Goal: Information Seeking & Learning: Learn about a topic

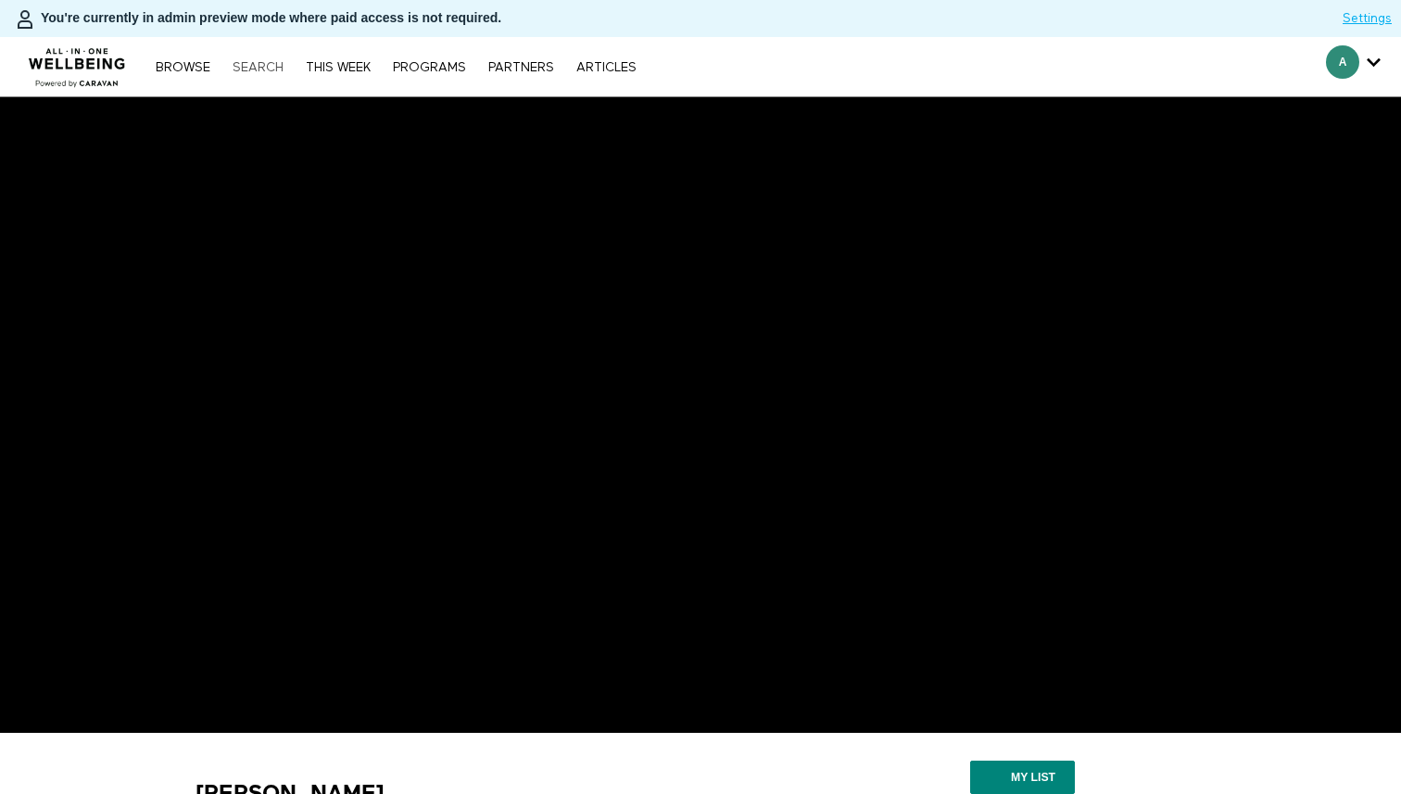
click at [252, 66] on link "Search" at bounding box center [257, 67] width 69 height 13
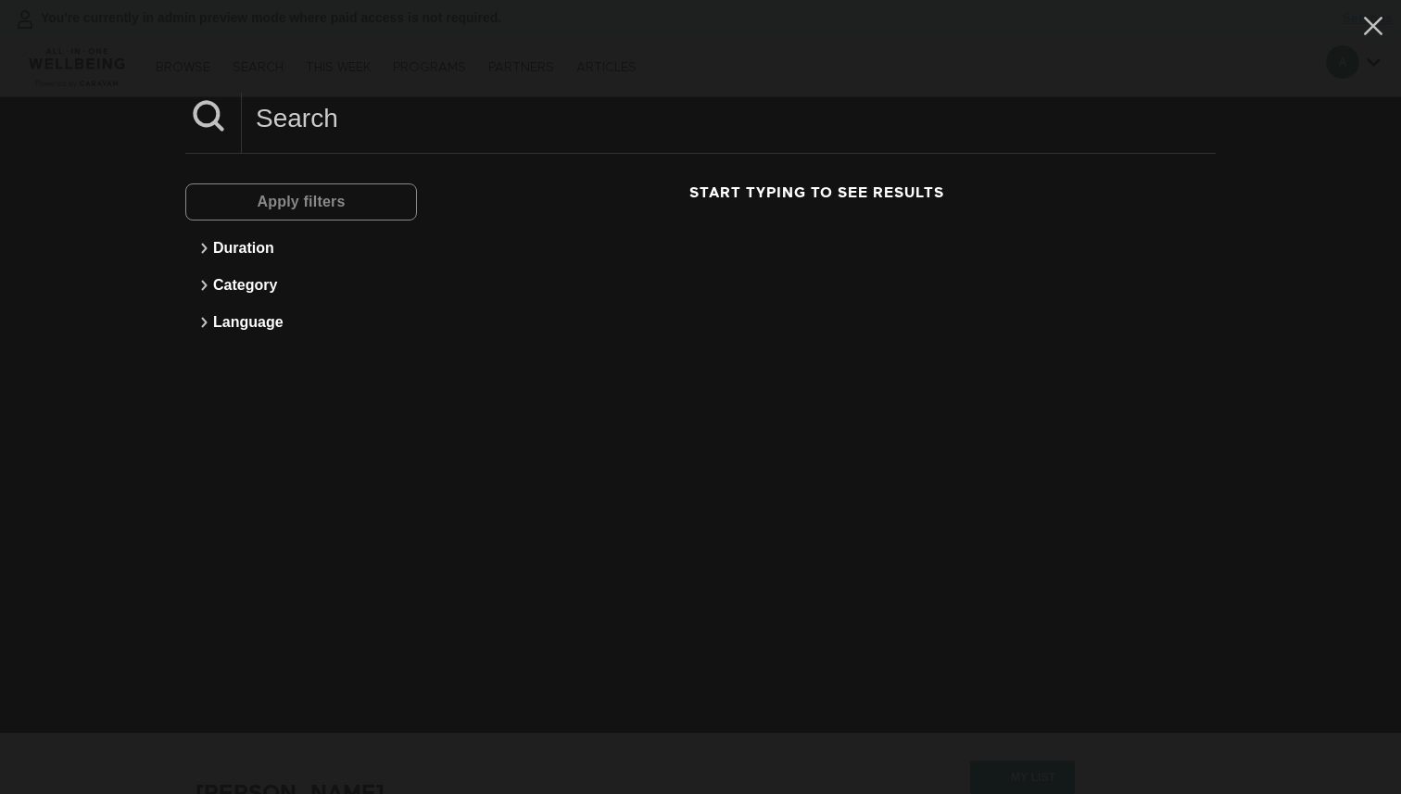
click at [315, 118] on input at bounding box center [729, 118] width 974 height 51
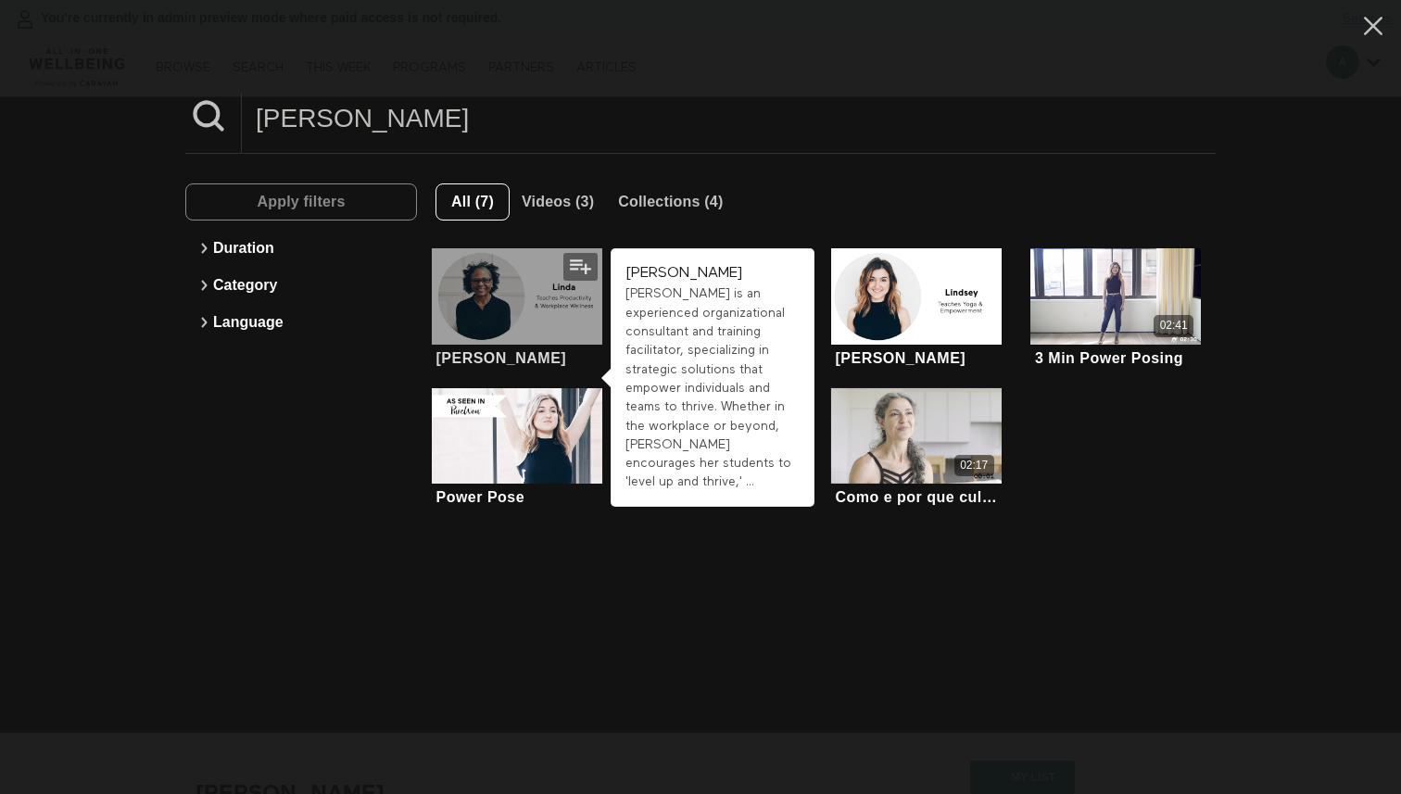
type input "linda"
click at [552, 306] on div at bounding box center [517, 295] width 170 height 95
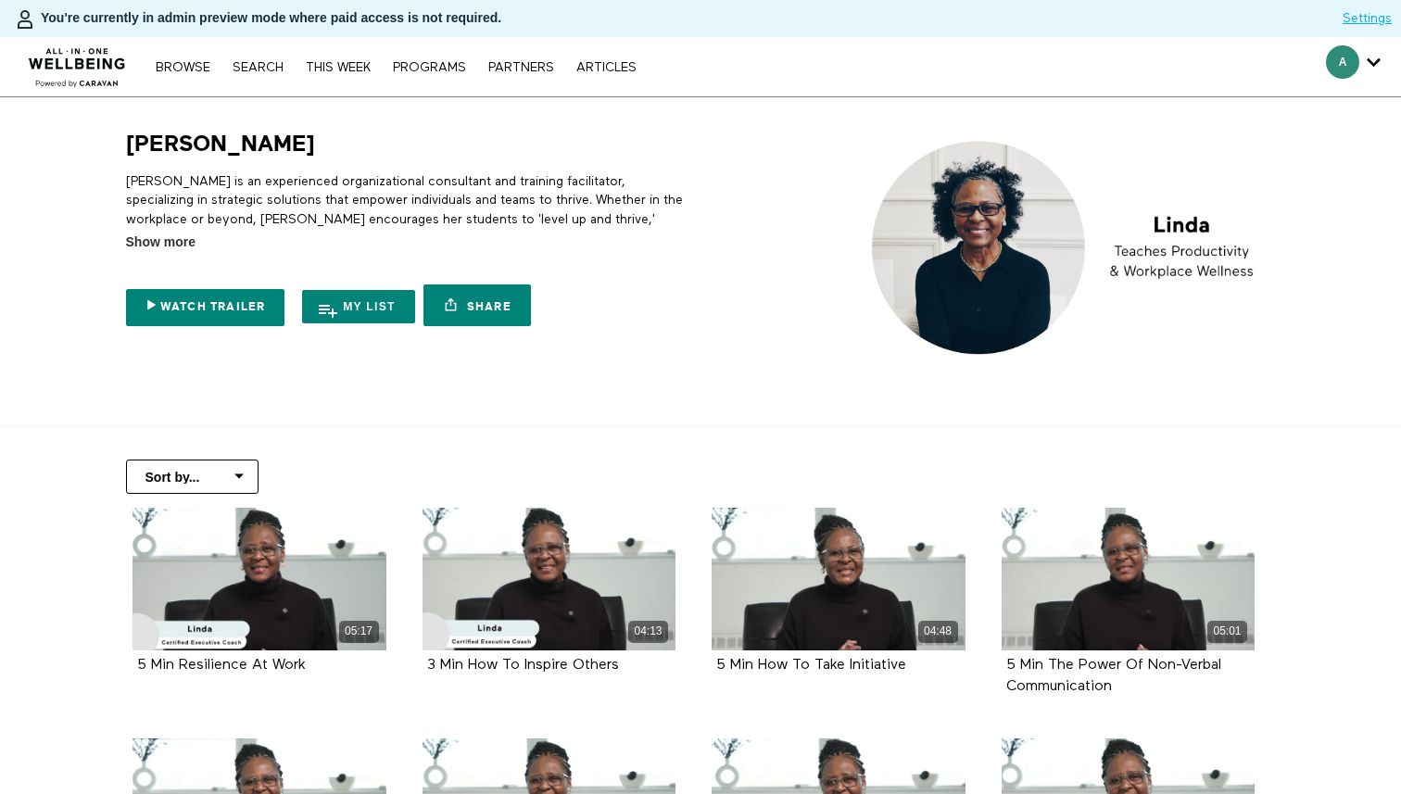
click at [266, 85] on div "Browse Search THIS WEEK PROGRAMS PARTNERS ARTICLES Account settings Manage Subs…" at bounding box center [482, 66] width 964 height 59
click at [266, 77] on div "Browse Search THIS WEEK PROGRAMS PARTNERS ARTICLES Account settings Manage Subs…" at bounding box center [482, 66] width 964 height 59
click at [263, 61] on link "Search" at bounding box center [257, 67] width 69 height 13
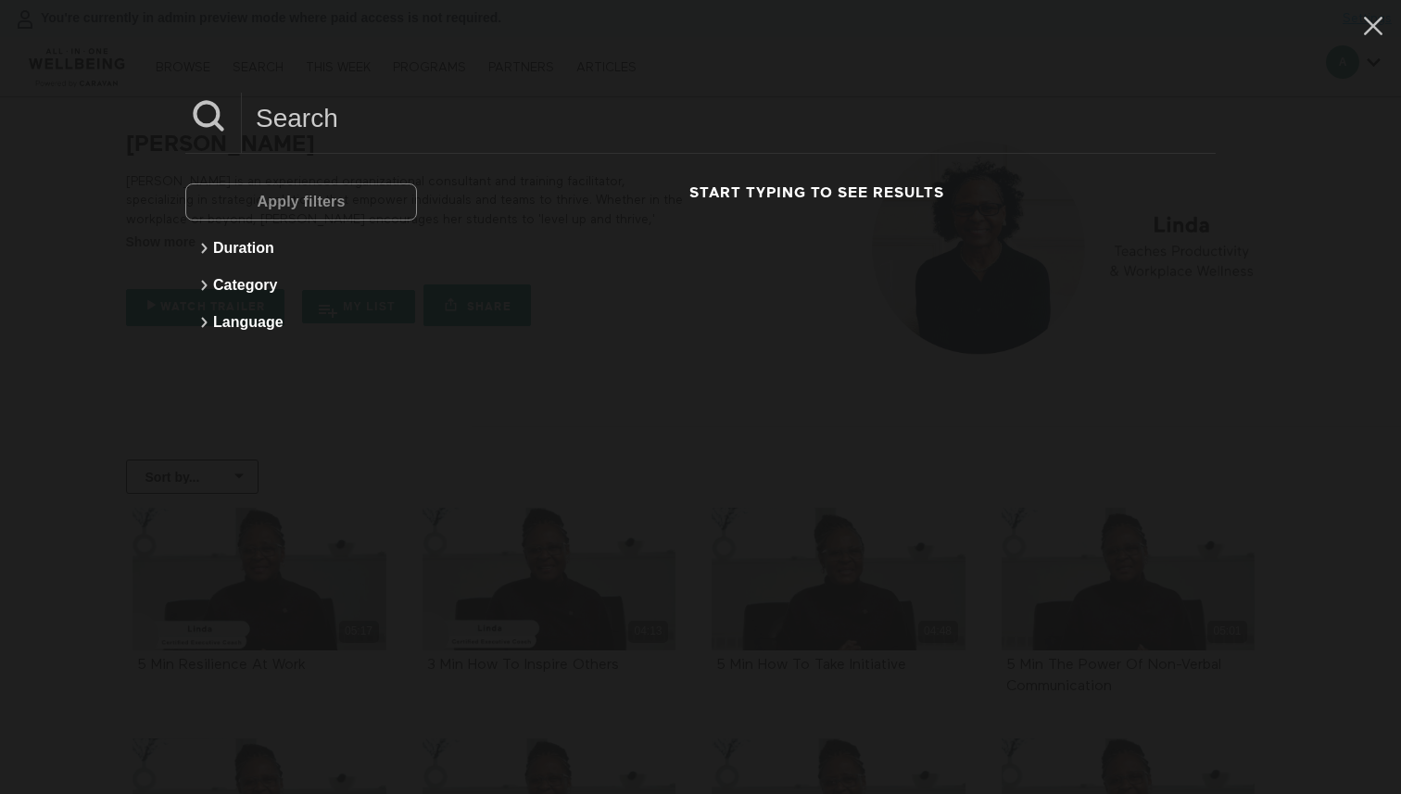
click at [399, 140] on input at bounding box center [729, 118] width 974 height 51
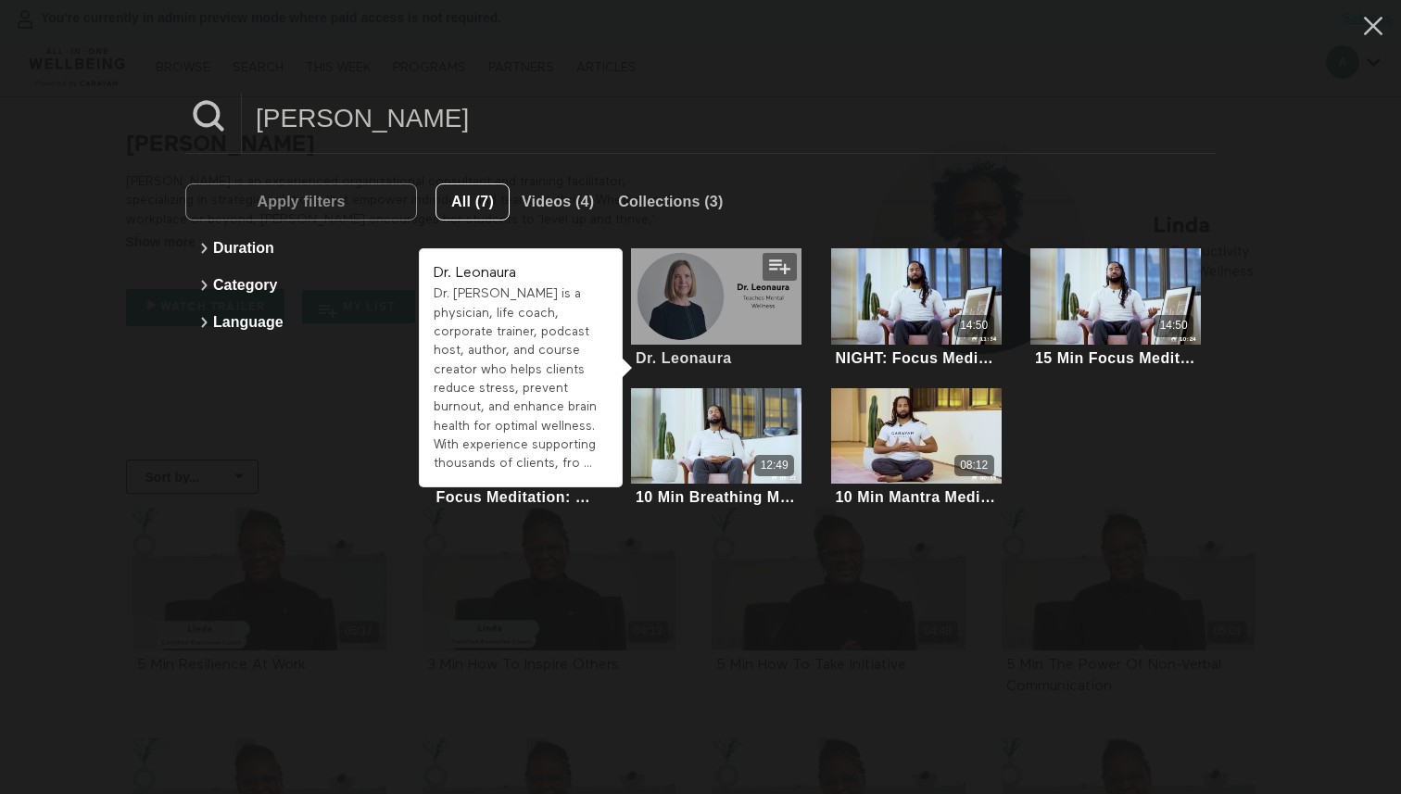
type input "leo"
click at [699, 301] on div at bounding box center [716, 295] width 170 height 95
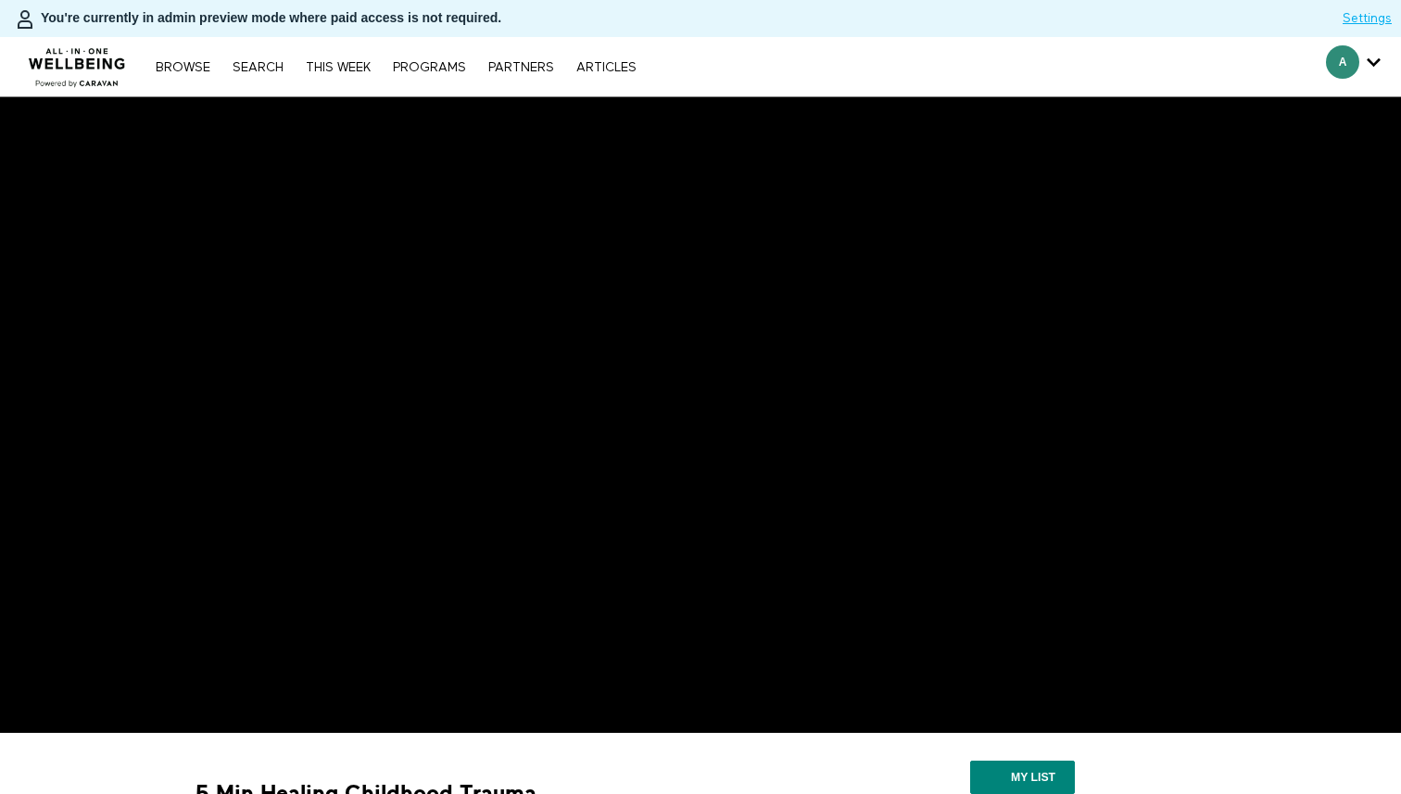
click at [272, 75] on nav "Browse Search THIS WEEK PROGRAMS PARTNERS ARTICLES Account settings Manage Subs…" at bounding box center [395, 66] width 499 height 19
click at [262, 68] on link "Search" at bounding box center [257, 67] width 69 height 13
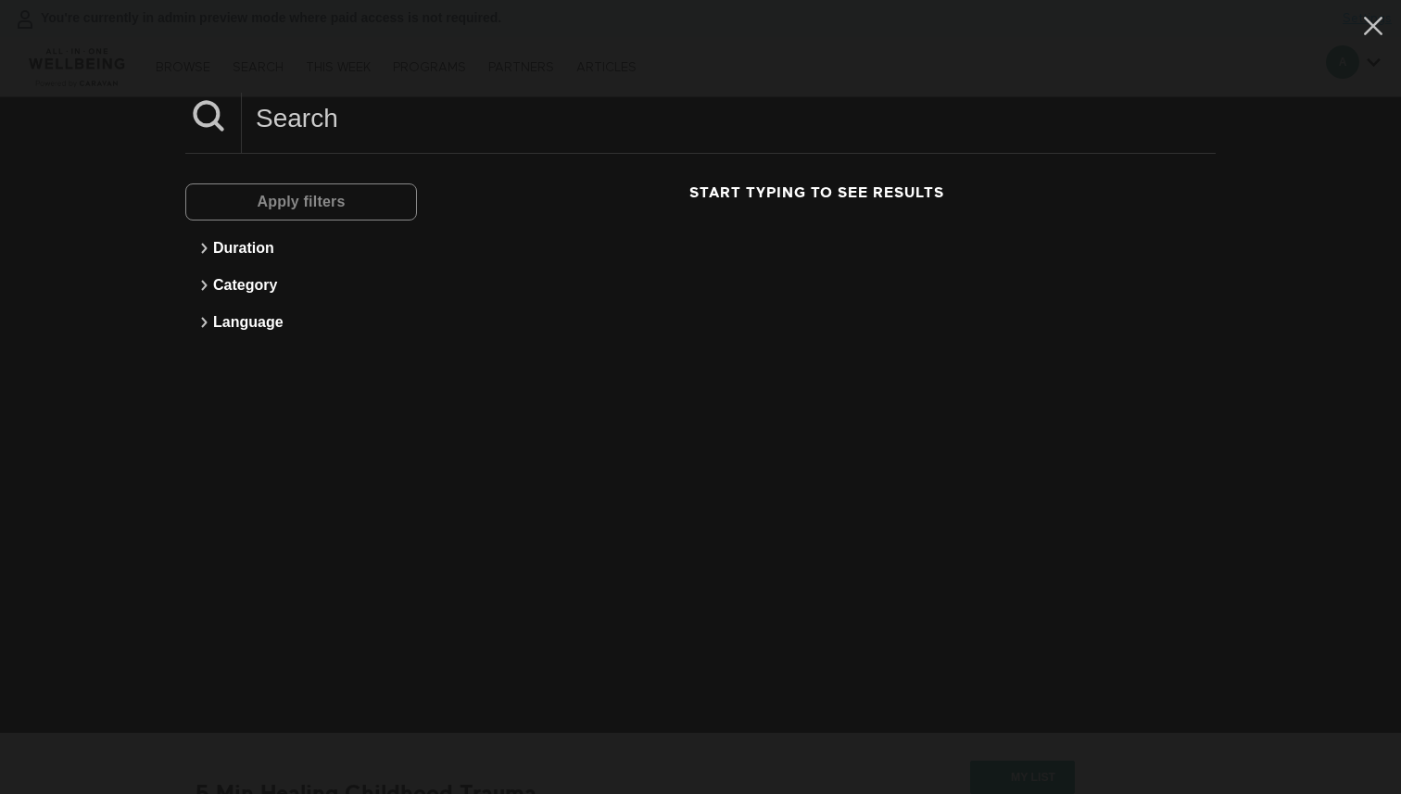
click at [384, 123] on input at bounding box center [729, 118] width 974 height 51
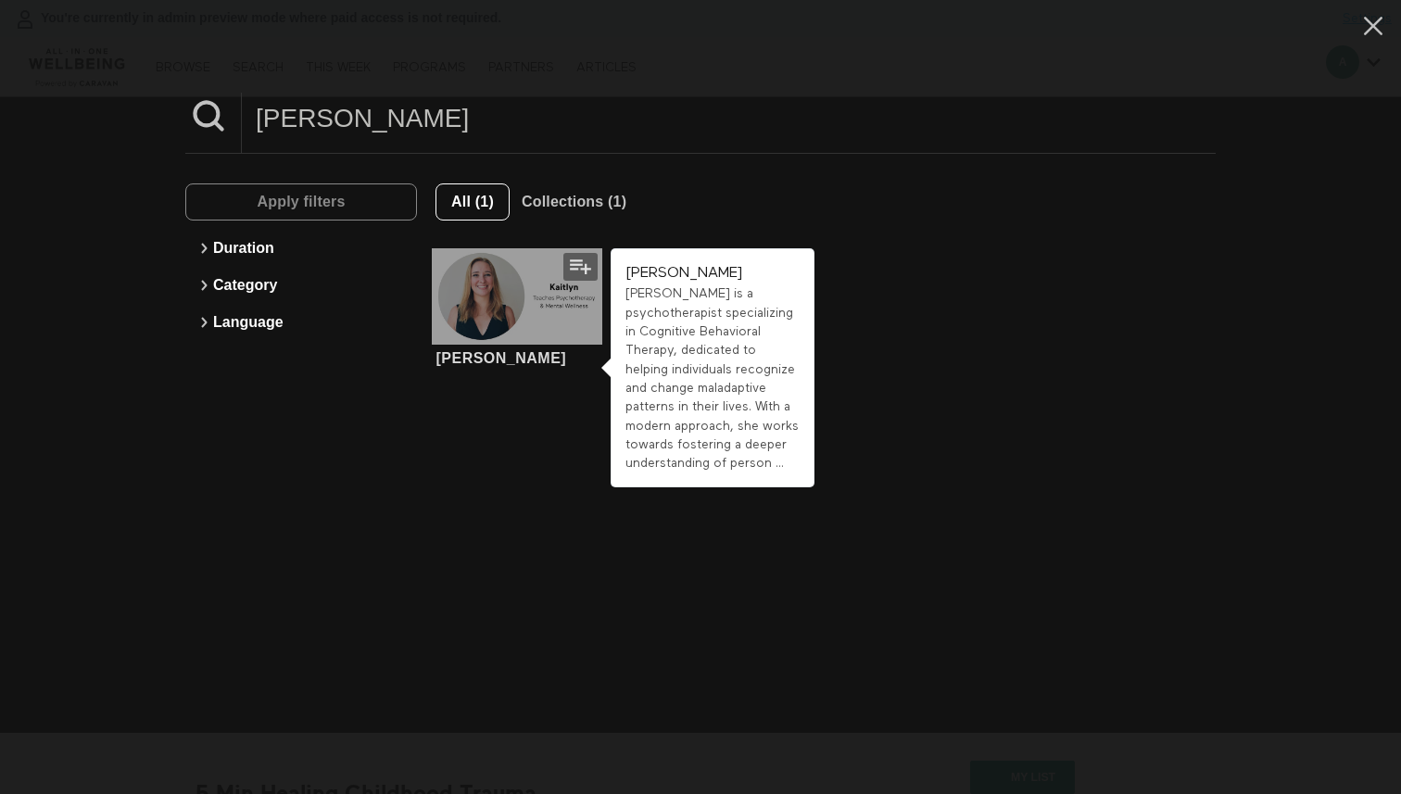
type input "kaitlyn"
click at [504, 297] on div at bounding box center [517, 295] width 170 height 95
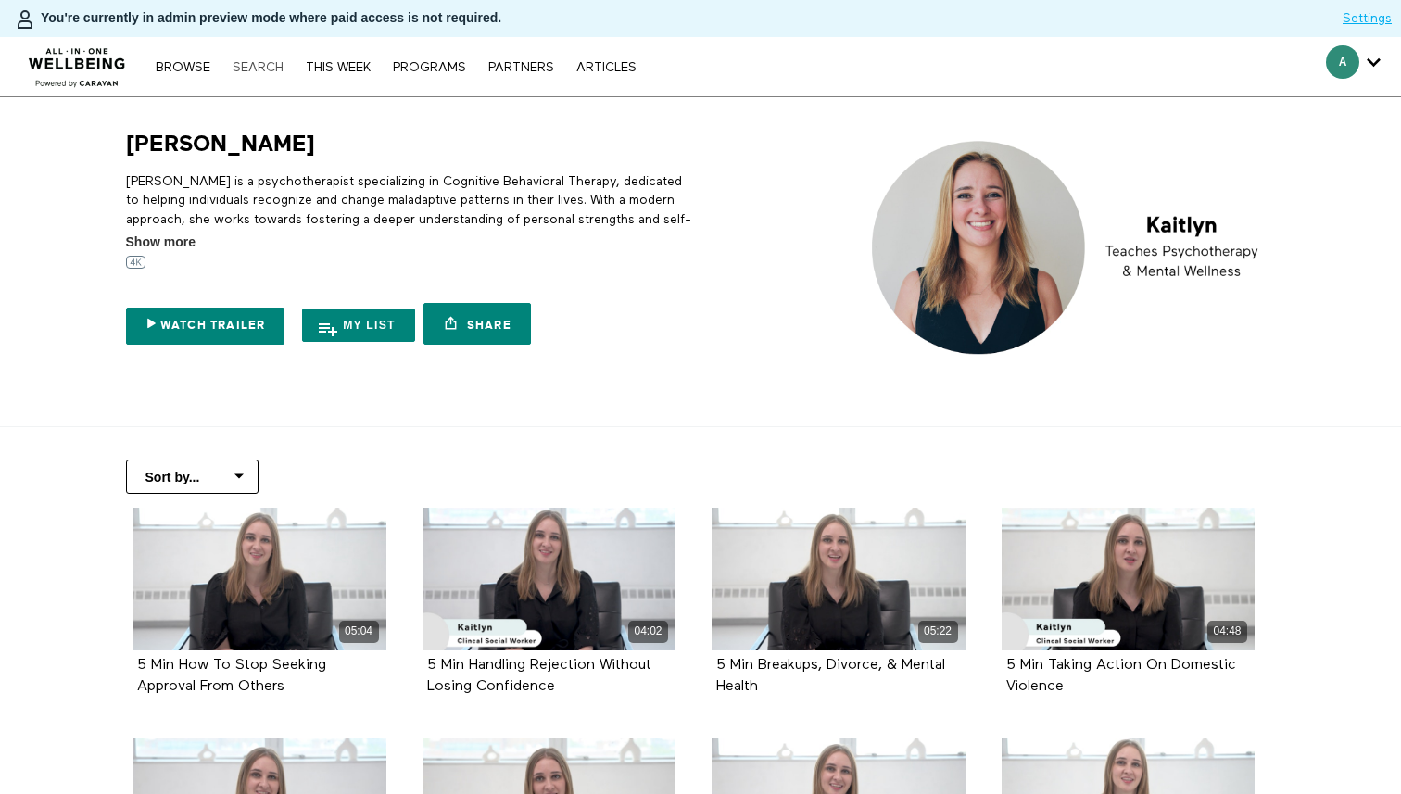
click at [251, 65] on link "Search" at bounding box center [257, 67] width 69 height 13
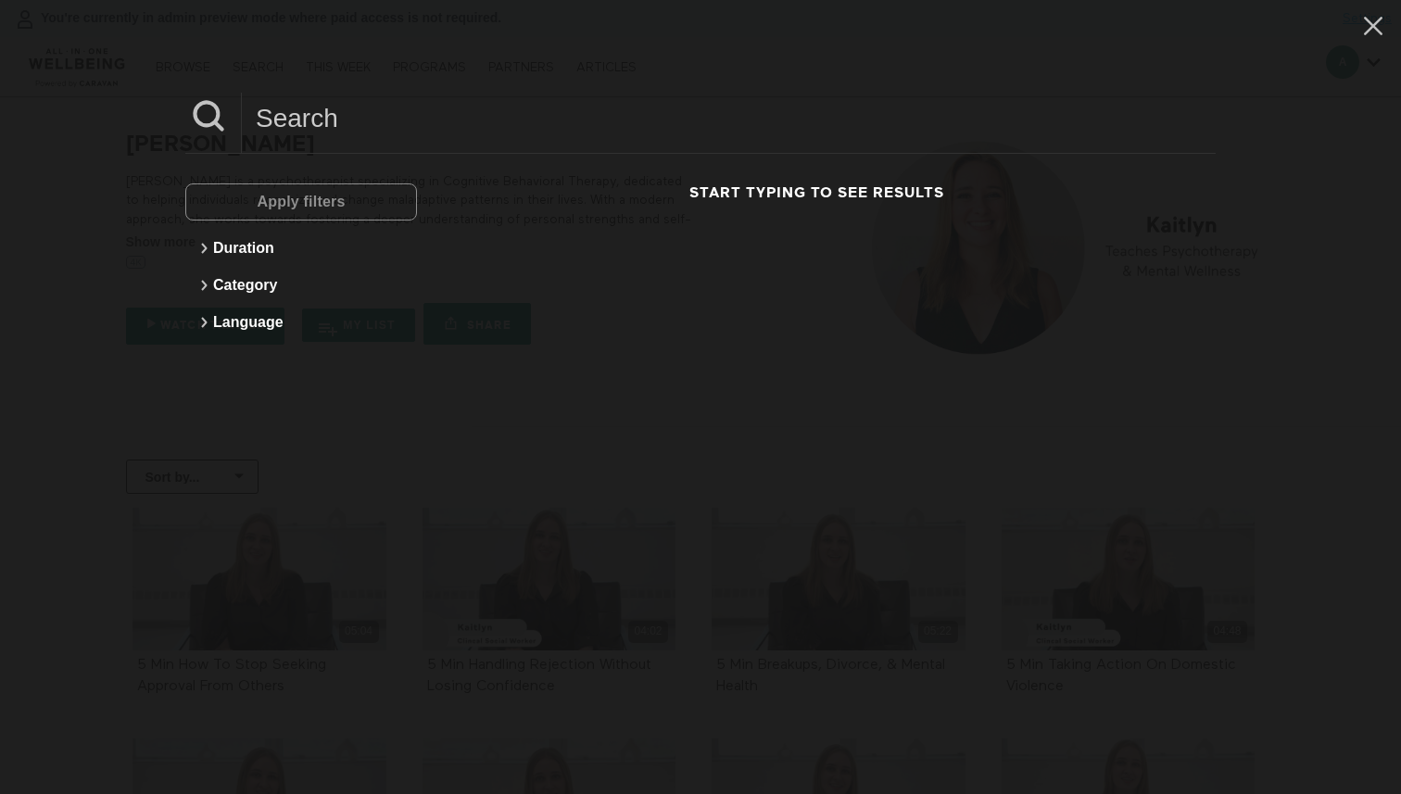
click at [323, 121] on input at bounding box center [729, 118] width 974 height 51
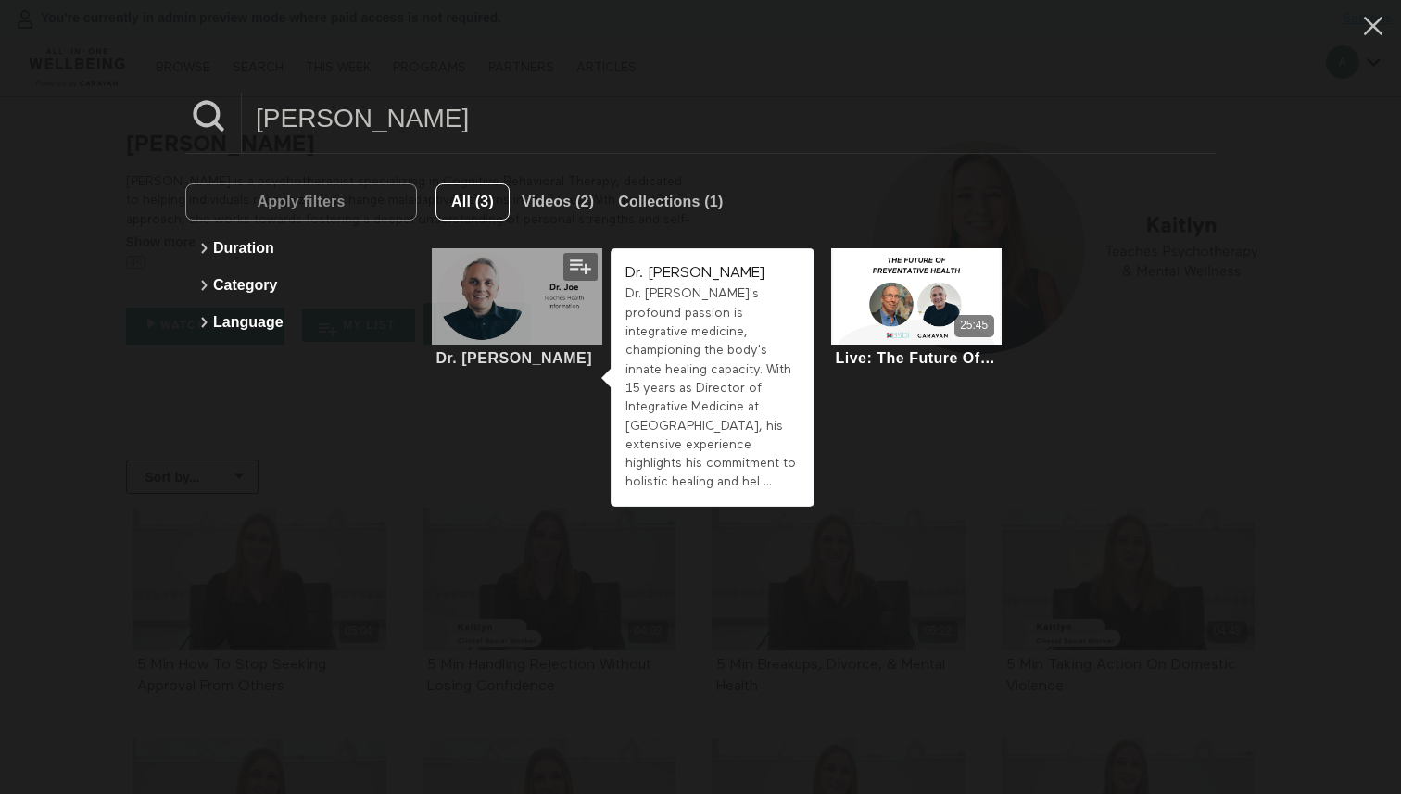
type input "joe"
click at [510, 275] on div at bounding box center [517, 295] width 170 height 95
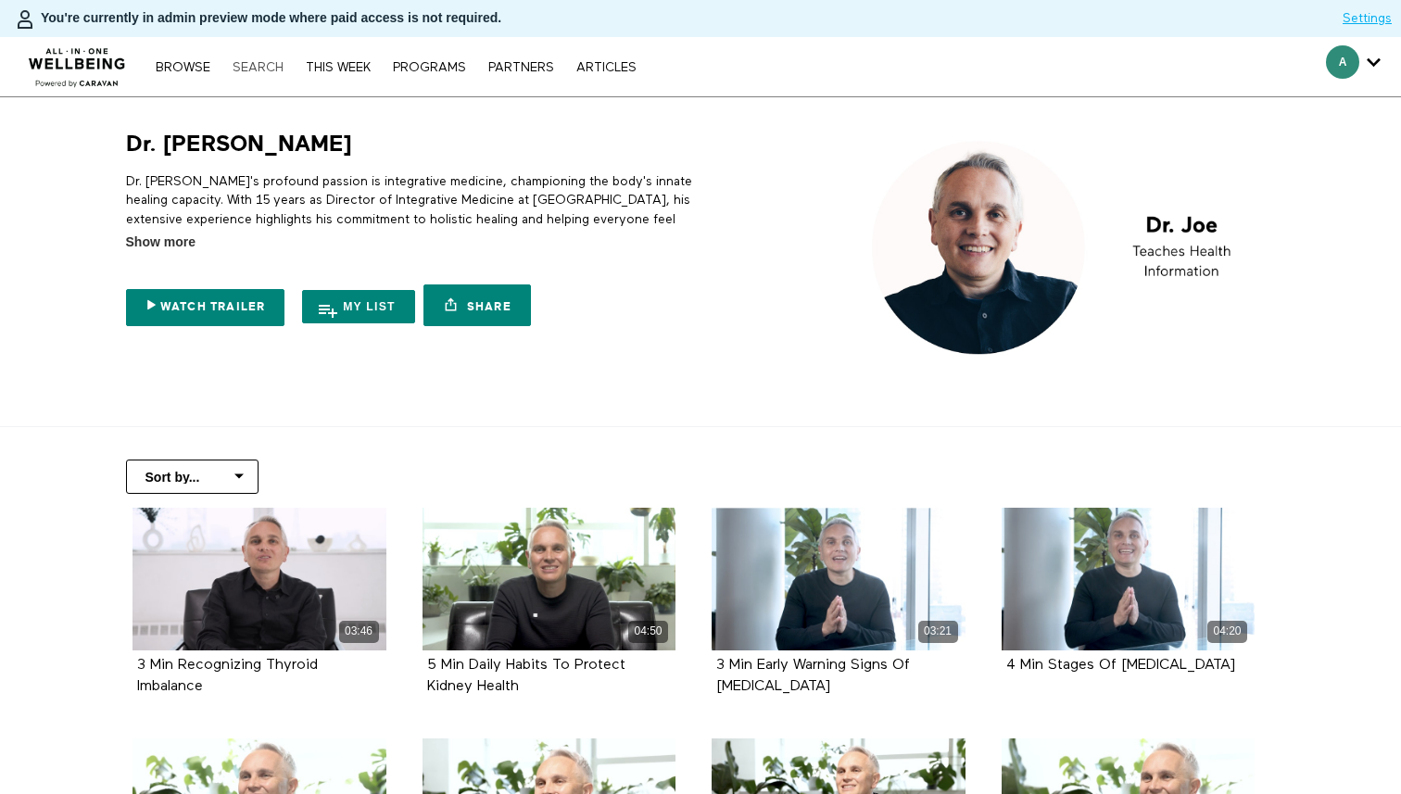
click at [241, 67] on link "Search" at bounding box center [257, 67] width 69 height 13
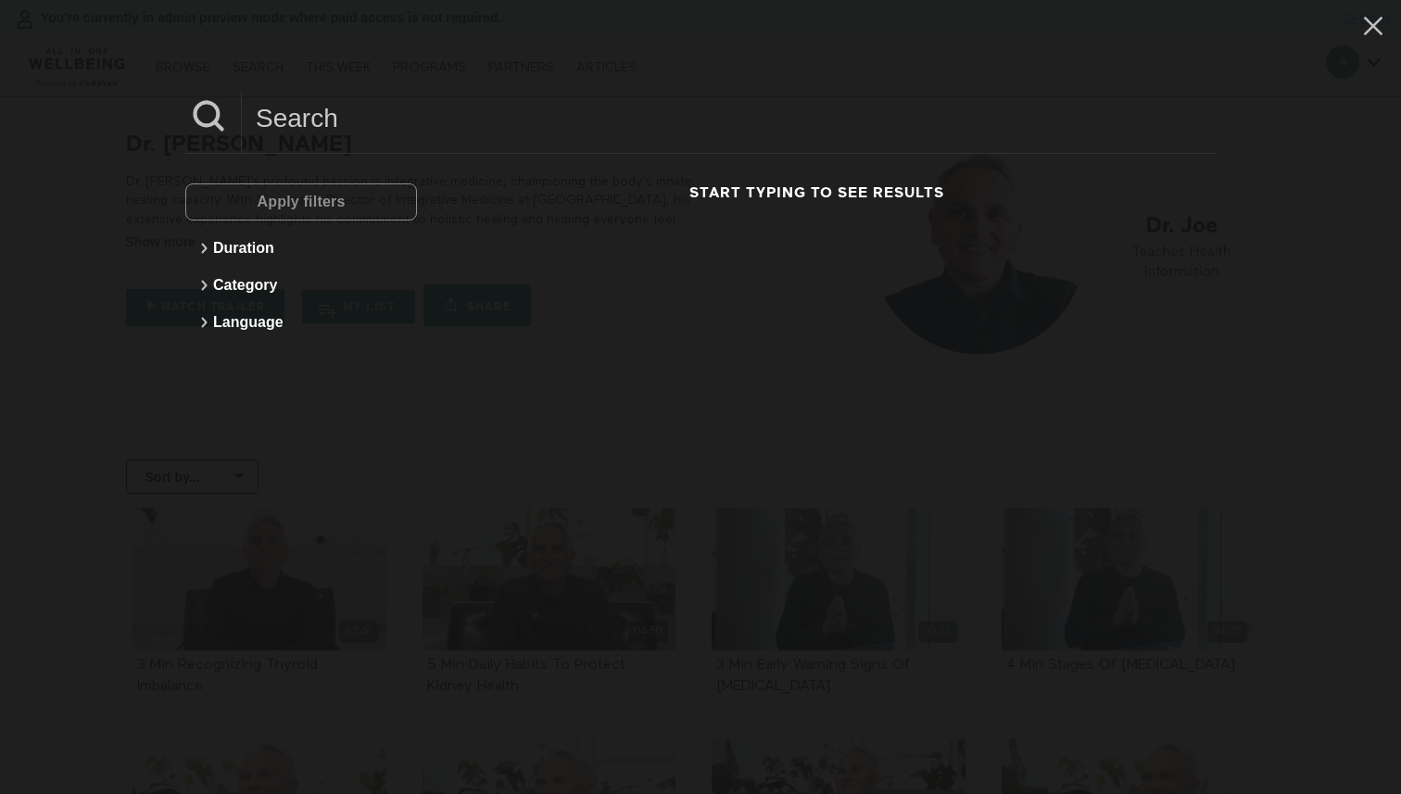
click at [283, 110] on input at bounding box center [729, 118] width 974 height 51
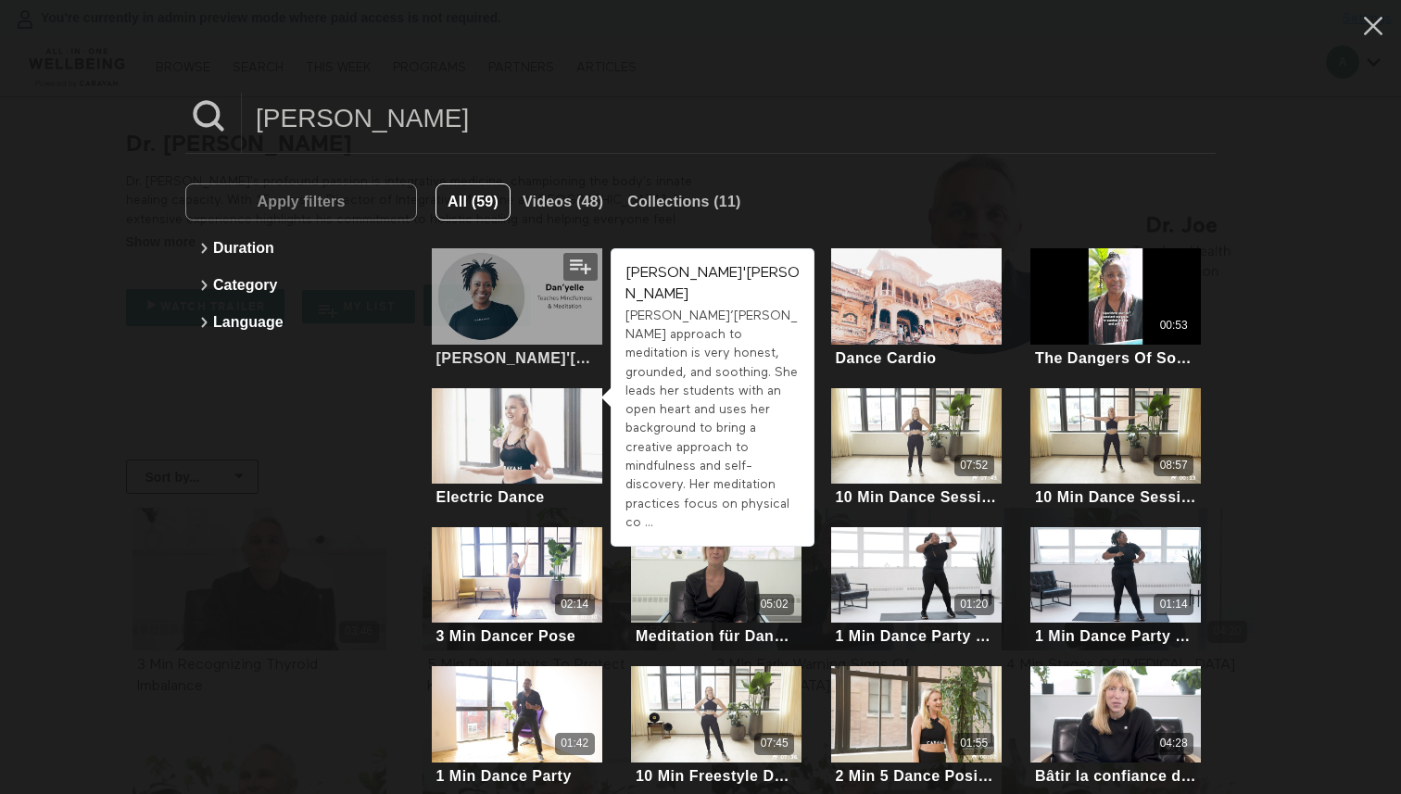
type input "dan"
click at [562, 305] on div at bounding box center [517, 295] width 170 height 95
click at [562, 306] on div at bounding box center [517, 295] width 170 height 95
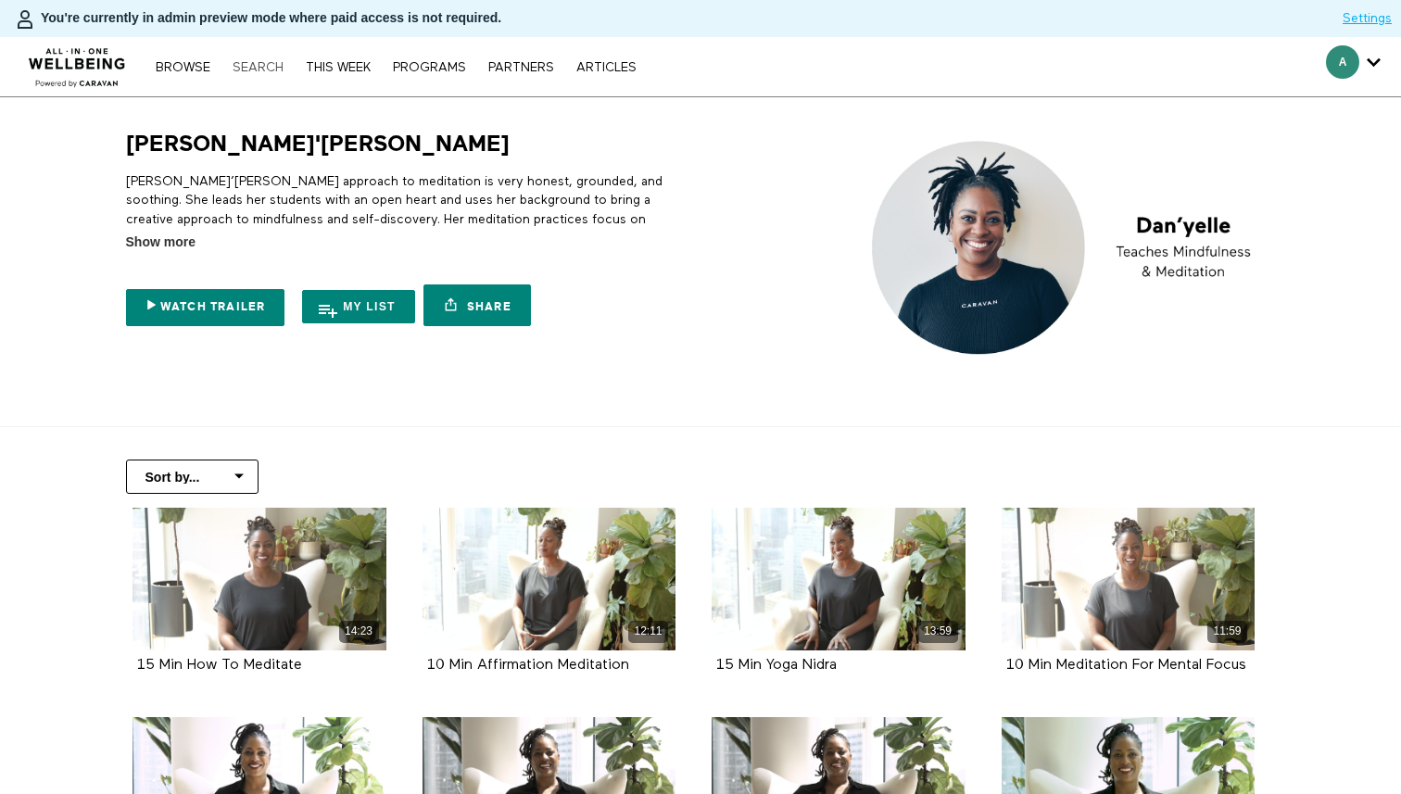
click at [255, 69] on link "Search" at bounding box center [257, 67] width 69 height 13
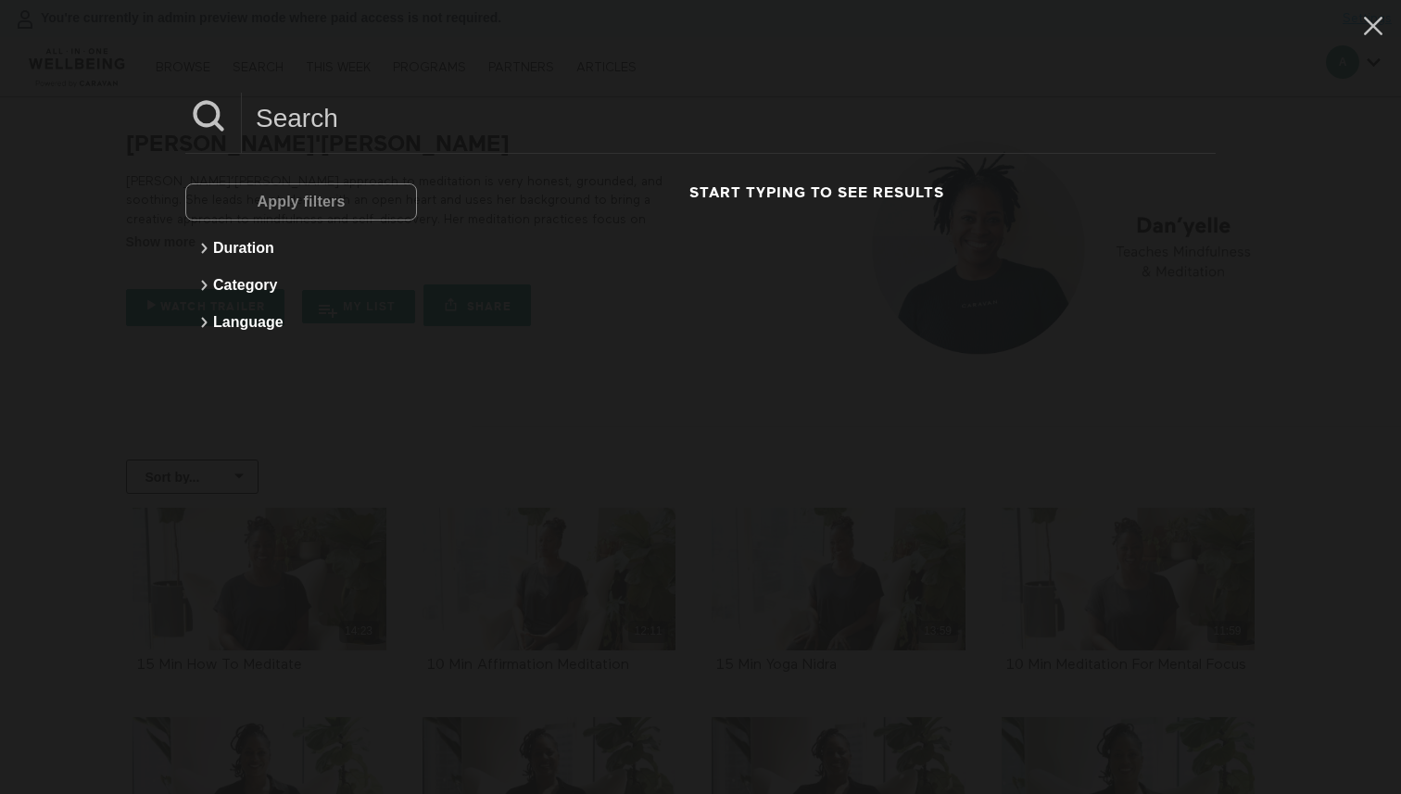
click at [298, 117] on input at bounding box center [729, 118] width 974 height 51
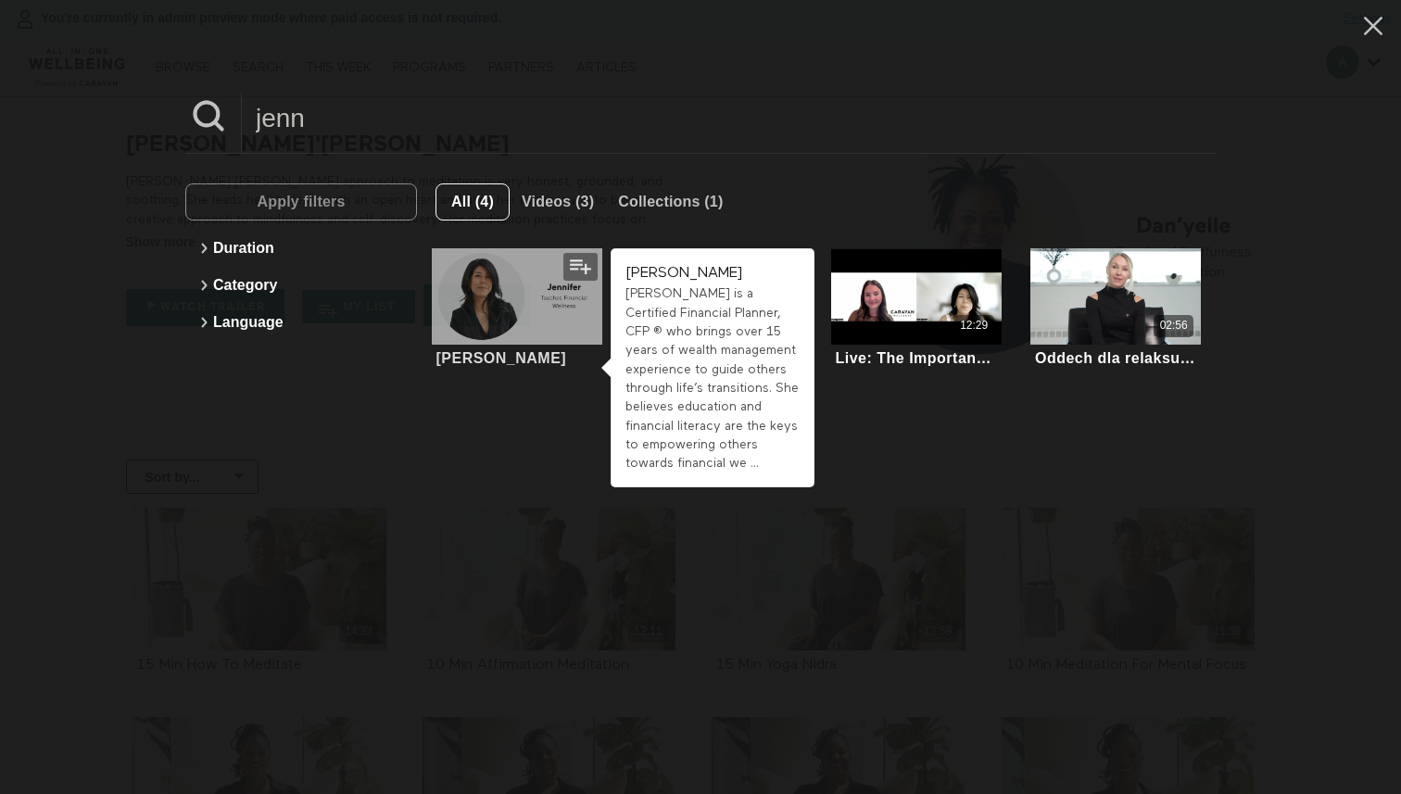
type input "jenn"
click at [464, 306] on div at bounding box center [517, 295] width 170 height 95
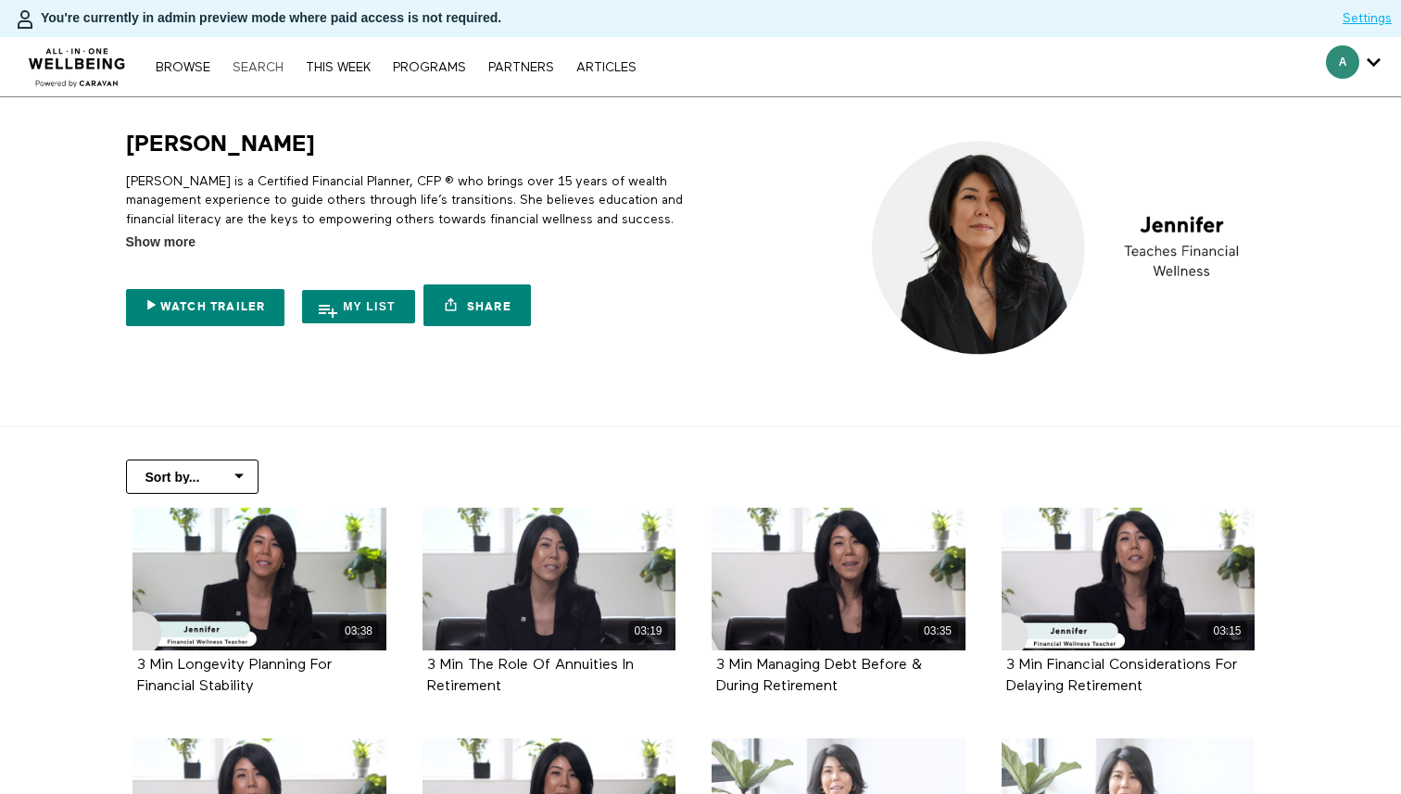
click at [251, 64] on link "Search" at bounding box center [257, 67] width 69 height 13
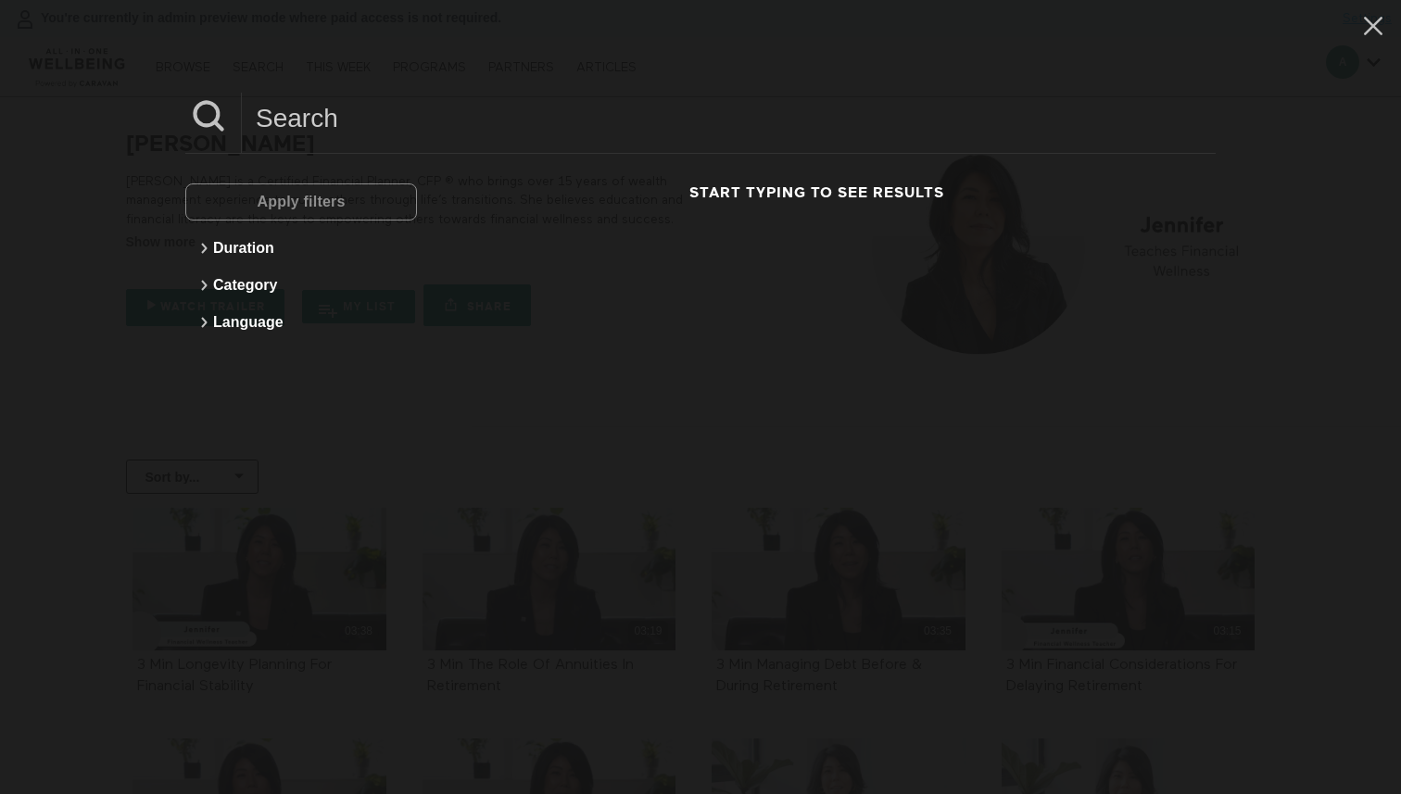
click at [375, 99] on input at bounding box center [729, 118] width 974 height 51
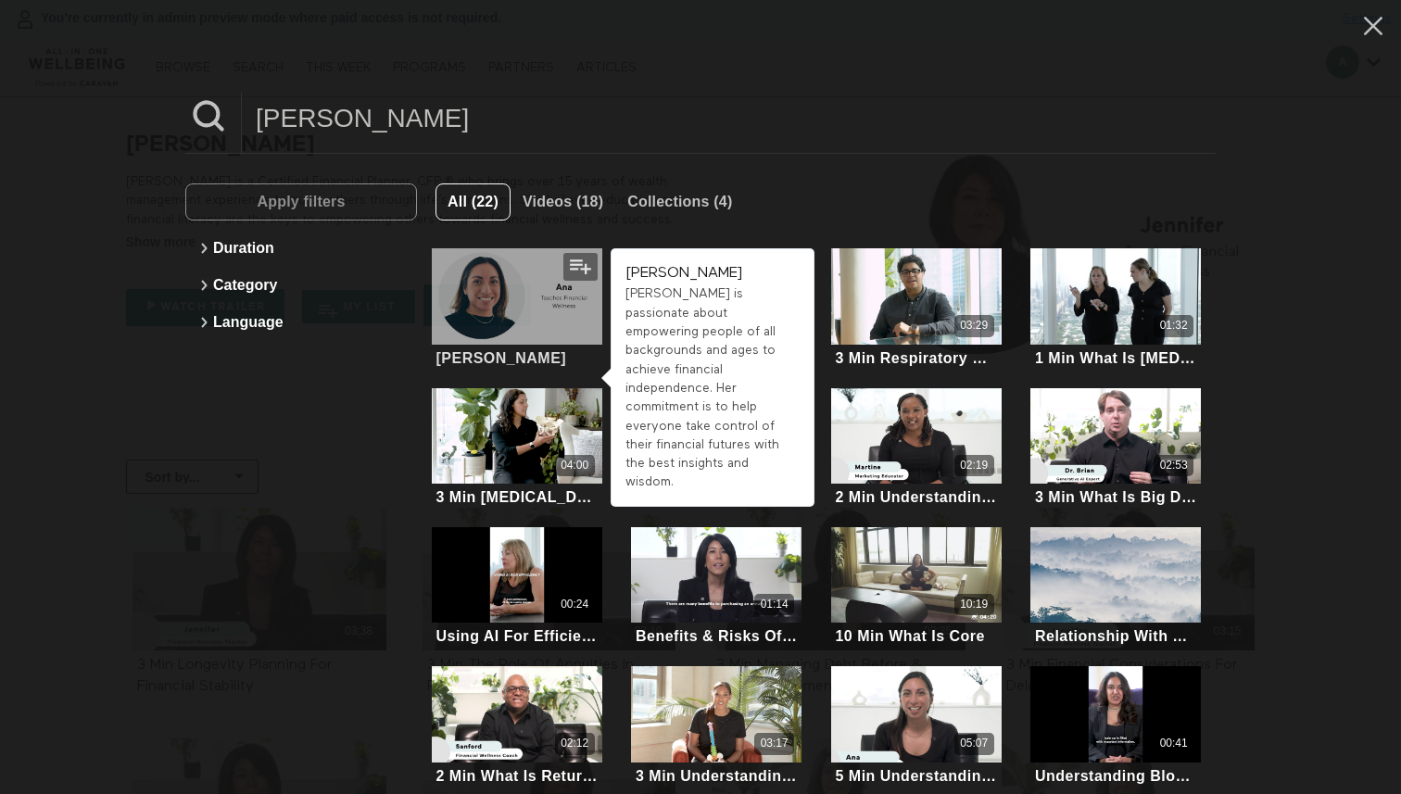
type input "ana"
click at [498, 322] on div at bounding box center [517, 295] width 170 height 95
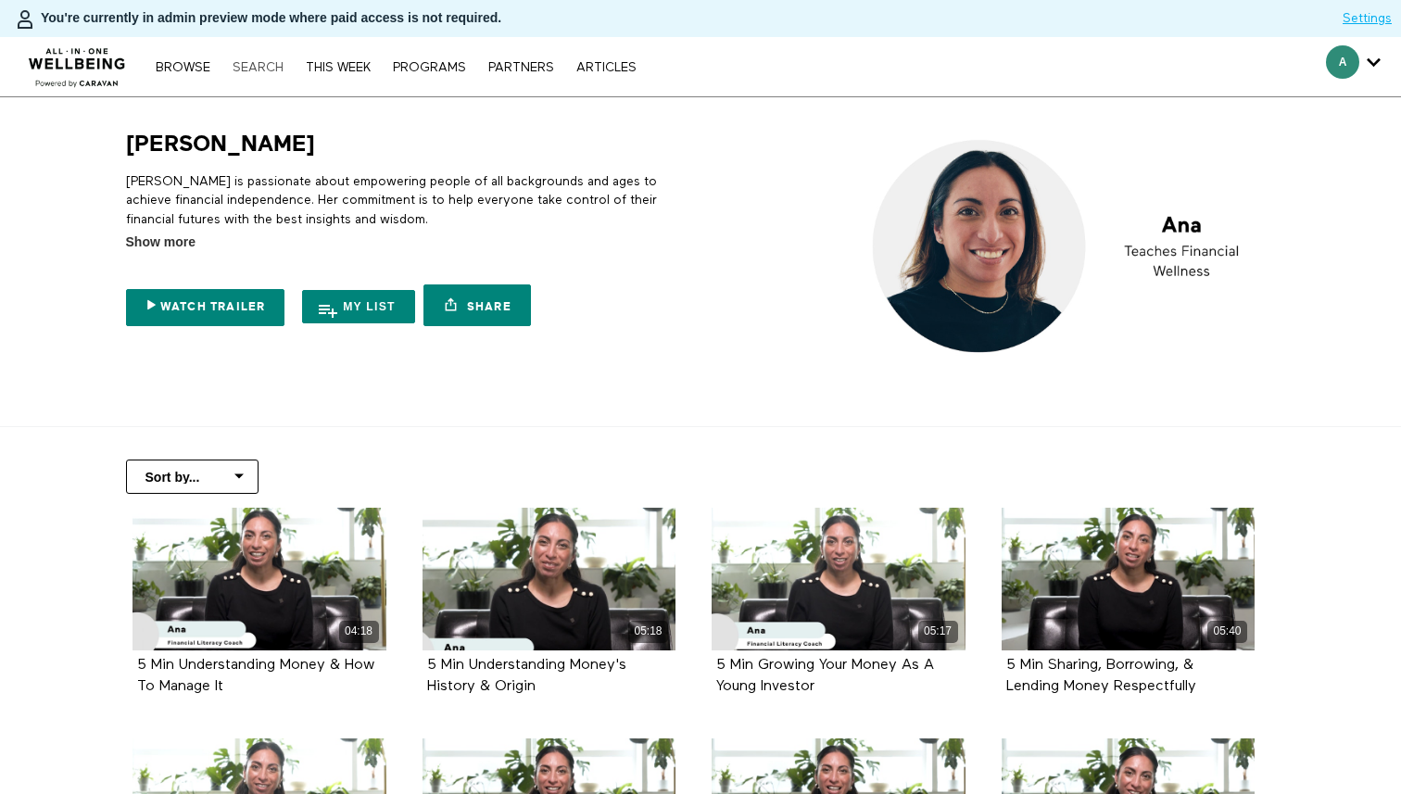
click at [258, 65] on link "Search" at bounding box center [257, 67] width 69 height 13
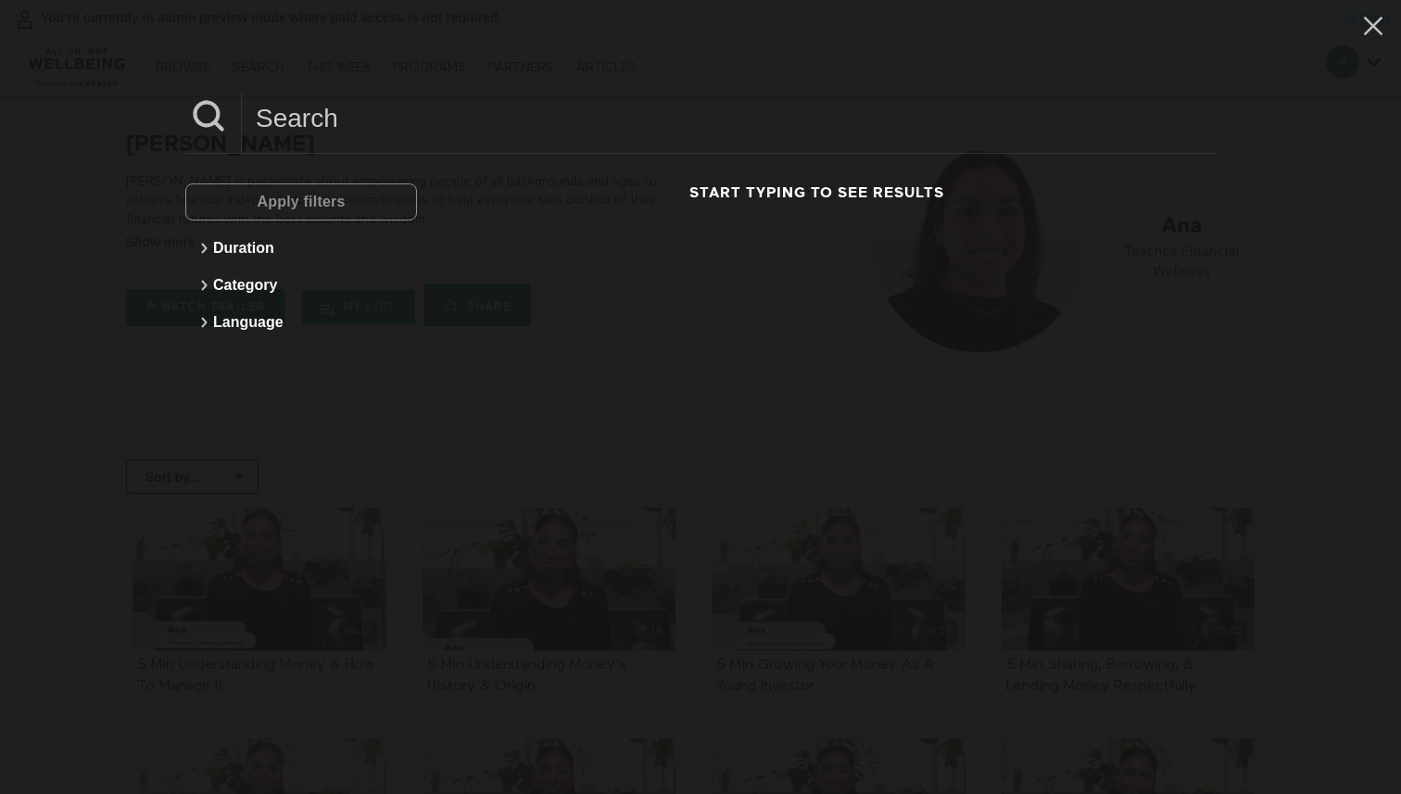
click at [372, 107] on input at bounding box center [729, 118] width 974 height 51
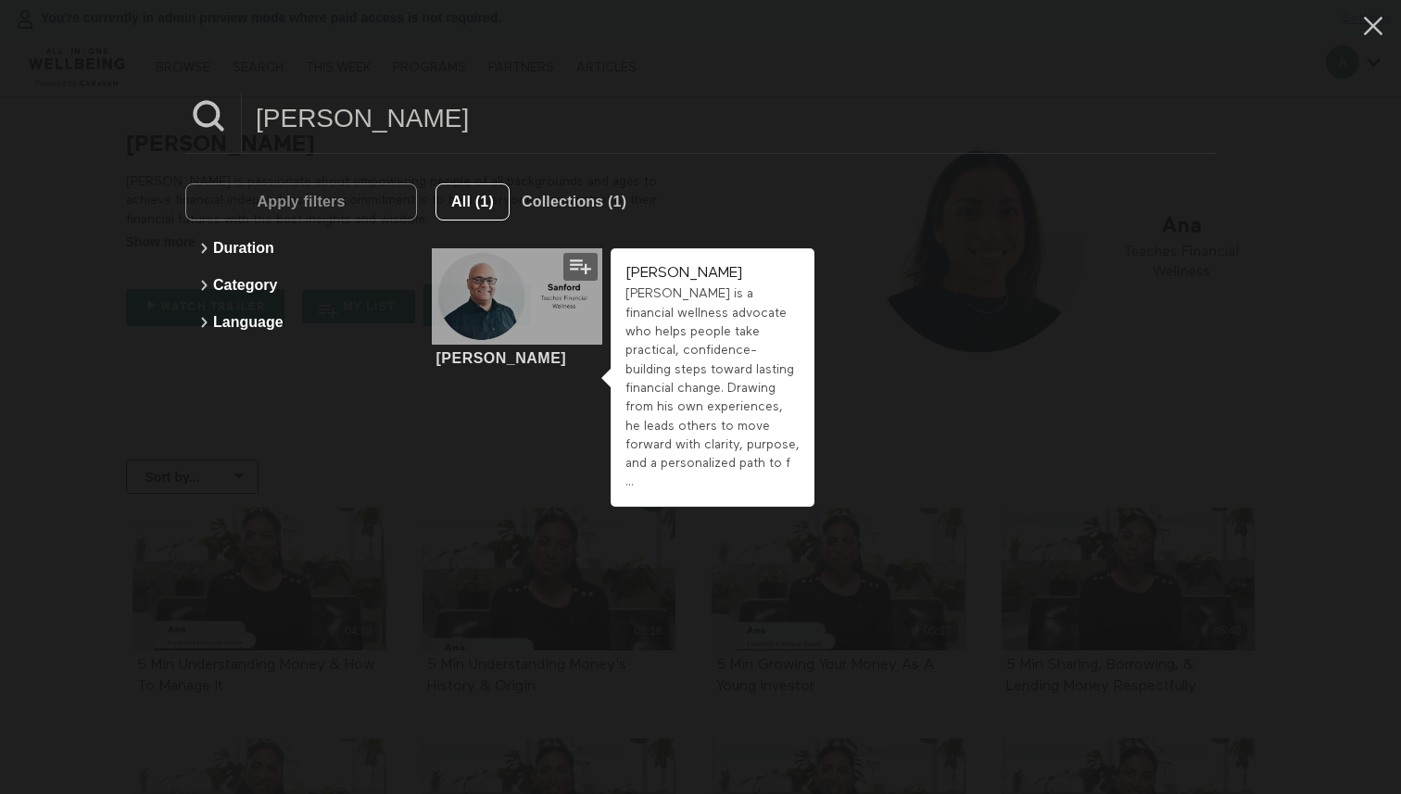
type input "sanford"
click at [507, 295] on div at bounding box center [517, 295] width 170 height 95
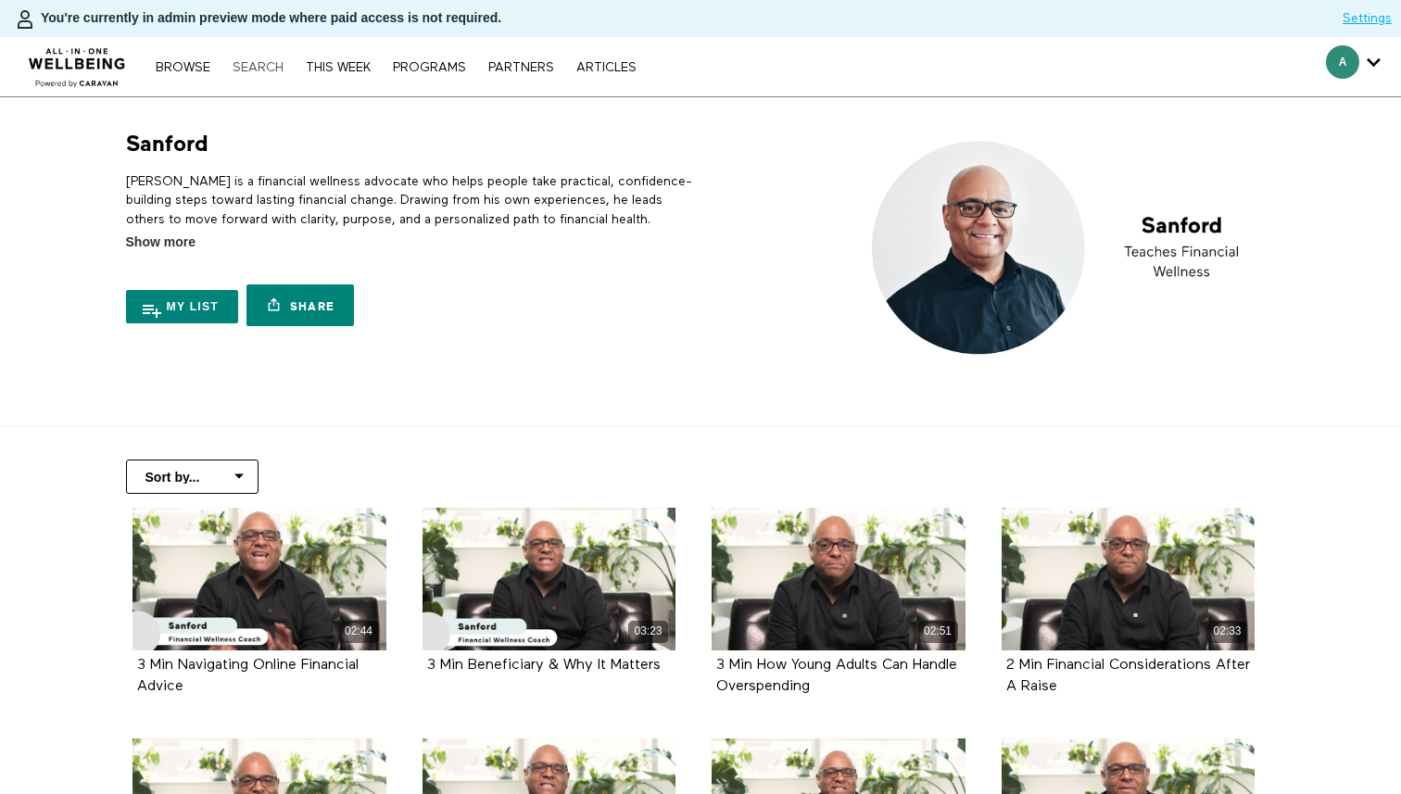
click at [253, 62] on link "Search" at bounding box center [257, 67] width 69 height 13
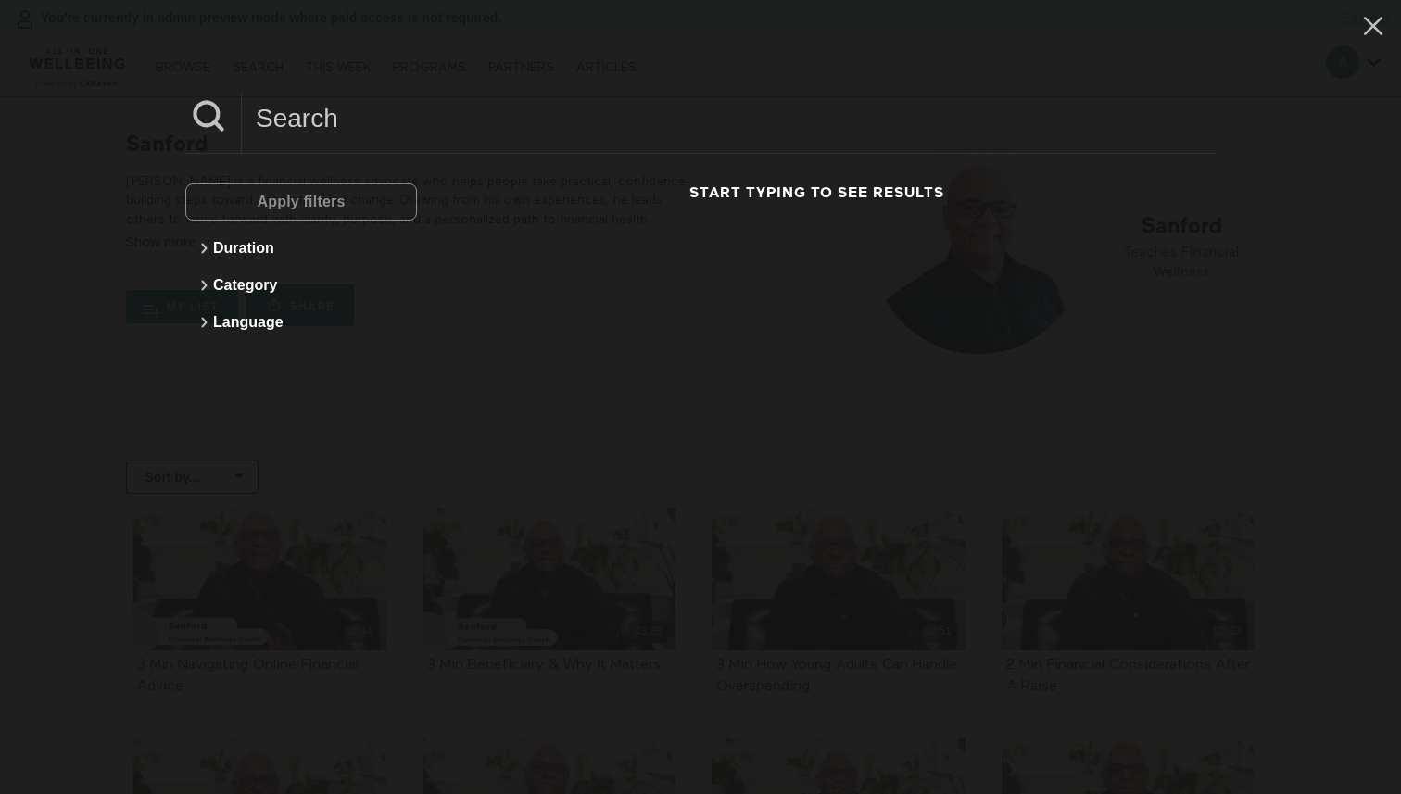
click at [356, 116] on input at bounding box center [729, 118] width 974 height 51
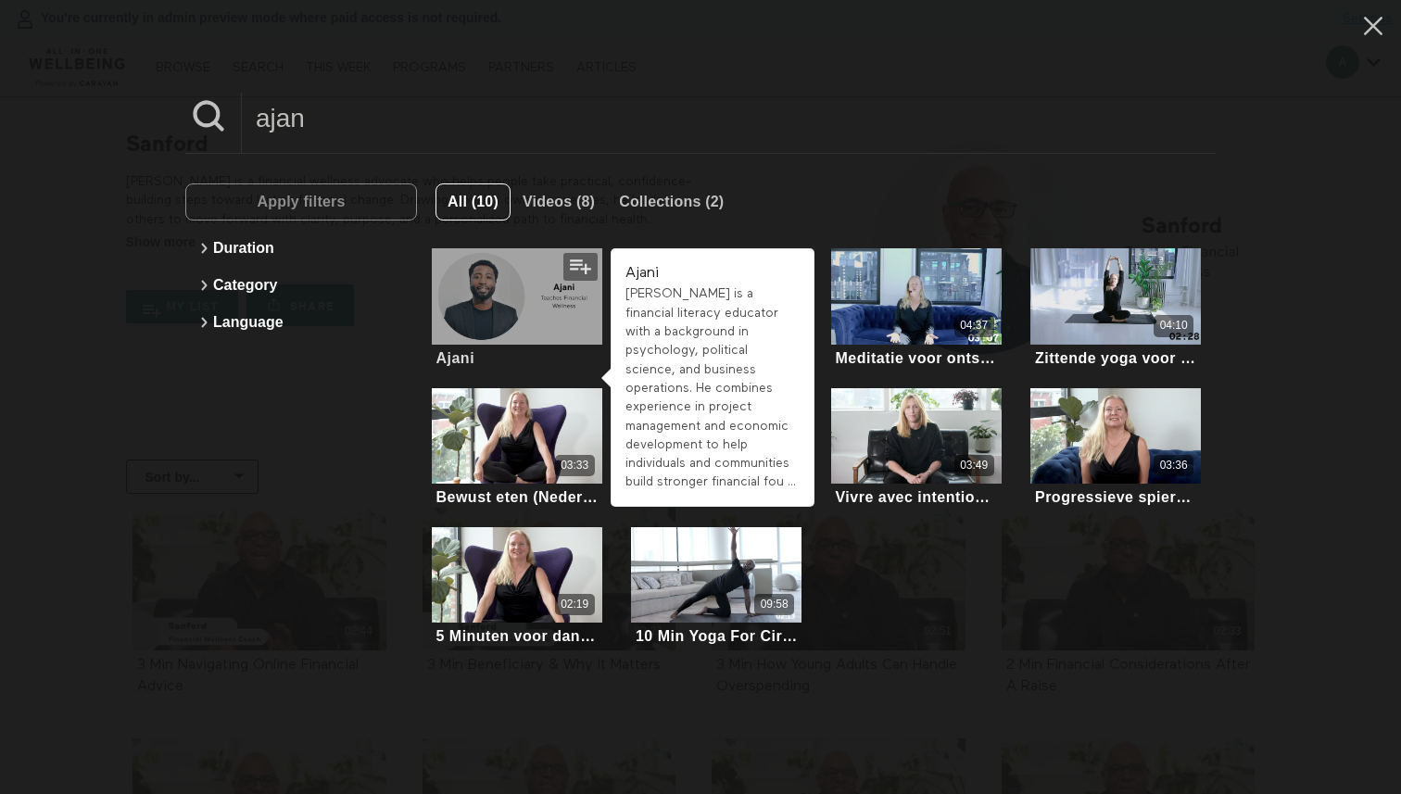
type input "ajan"
click at [514, 318] on div at bounding box center [517, 295] width 170 height 95
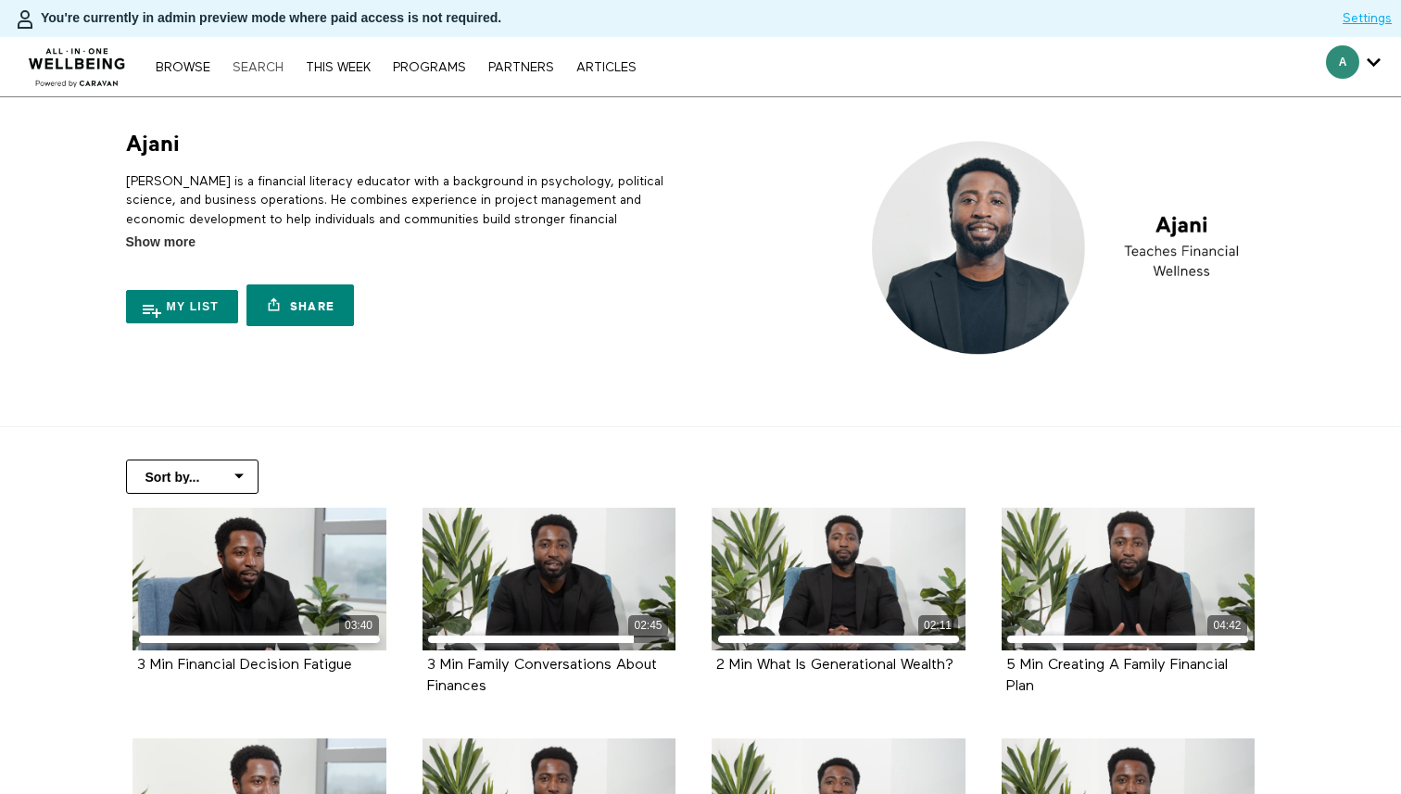
click at [260, 66] on link "Search" at bounding box center [257, 67] width 69 height 13
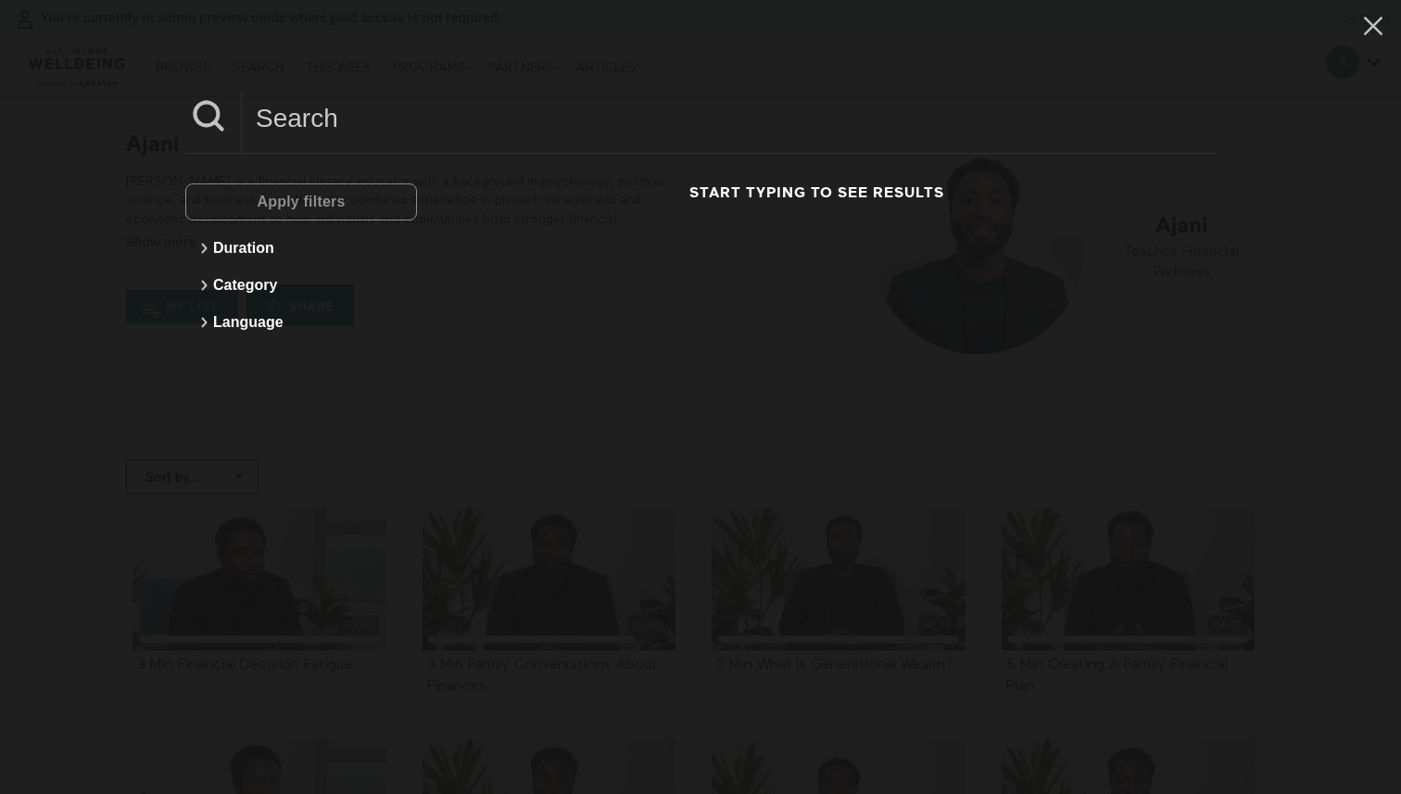
click at [294, 113] on input at bounding box center [729, 118] width 974 height 51
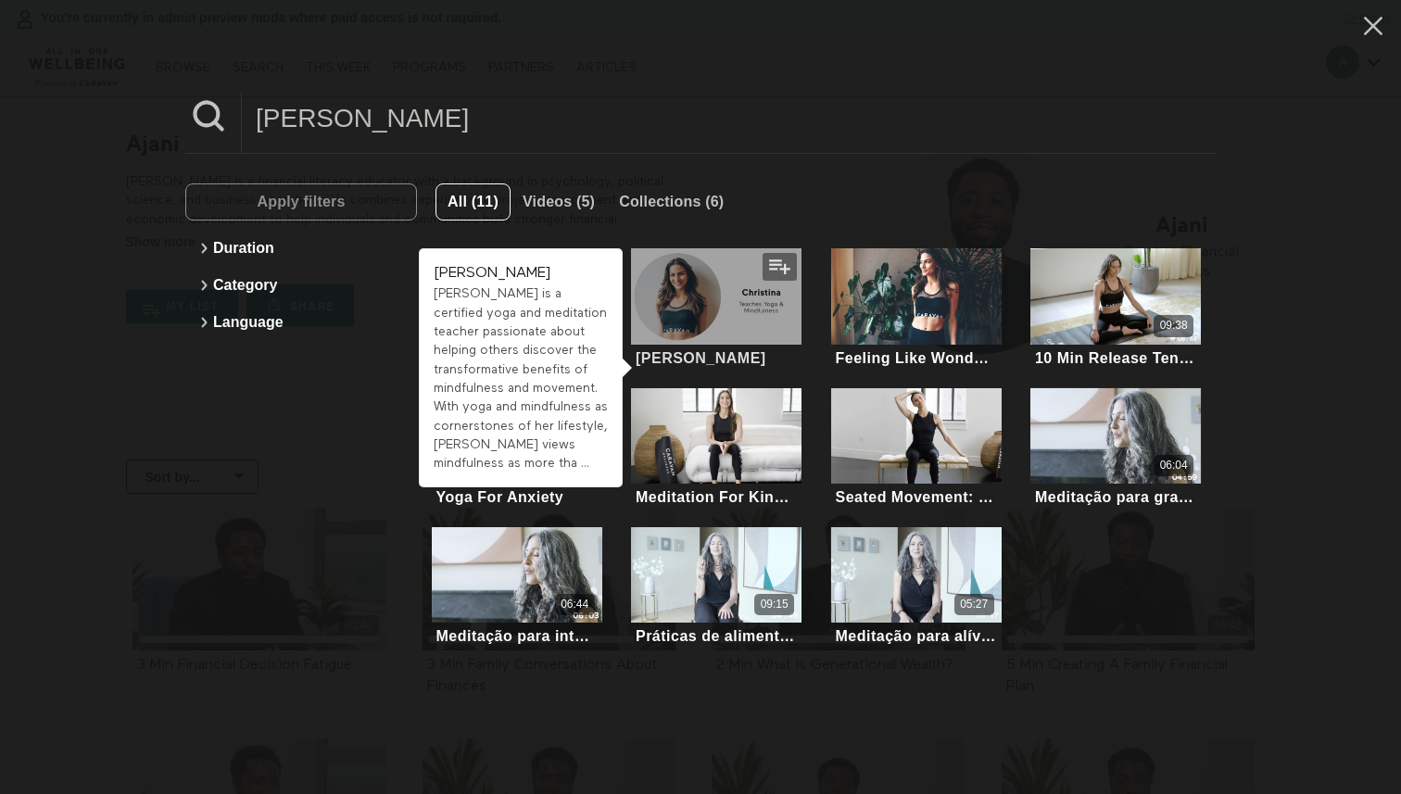
type input "[PERSON_NAME]"
click at [692, 326] on div at bounding box center [716, 295] width 170 height 95
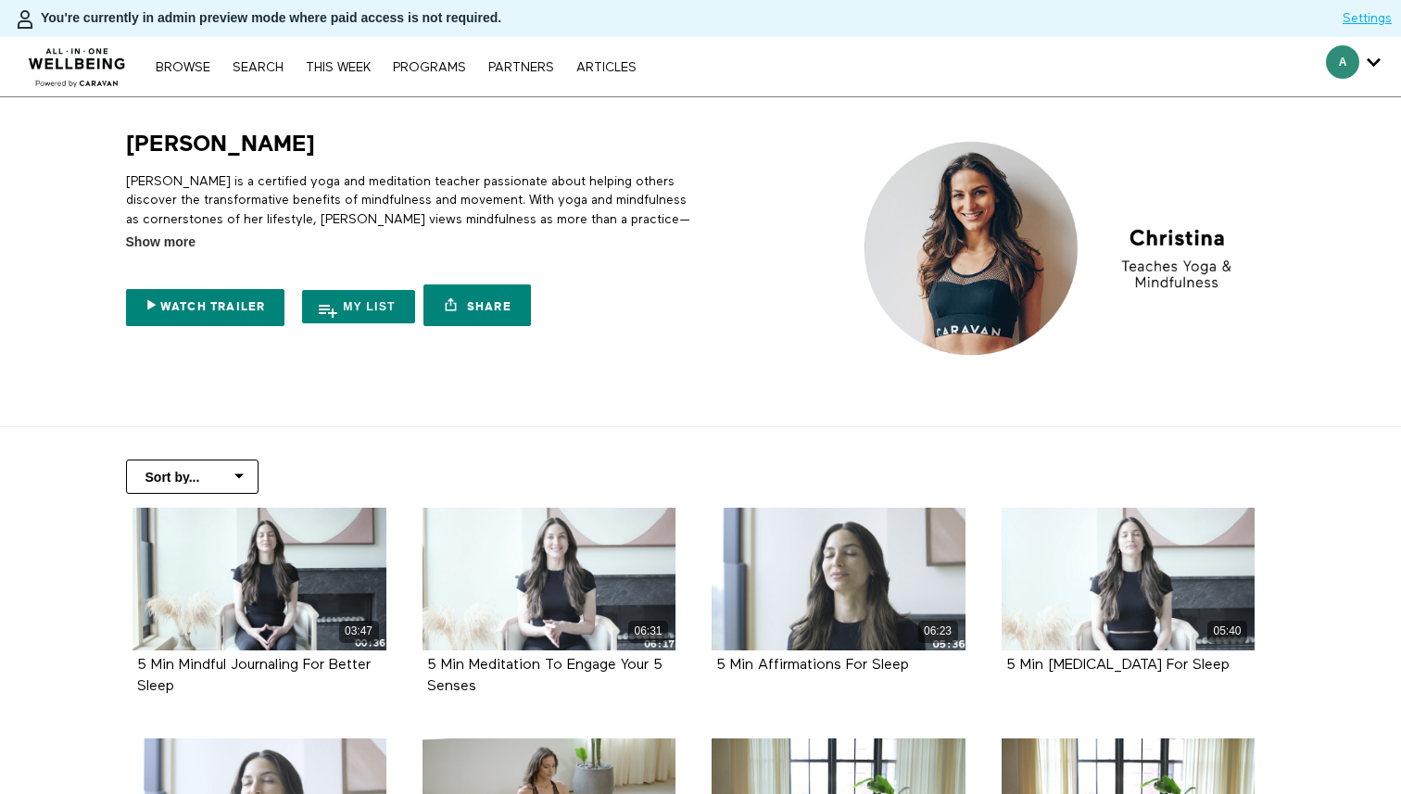
click at [255, 57] on nav "Browse Search THIS WEEK PROGRAMS PARTNERS ARTICLES Account settings Manage Subs…" at bounding box center [395, 66] width 499 height 19
click at [250, 63] on link "Search" at bounding box center [257, 67] width 69 height 13
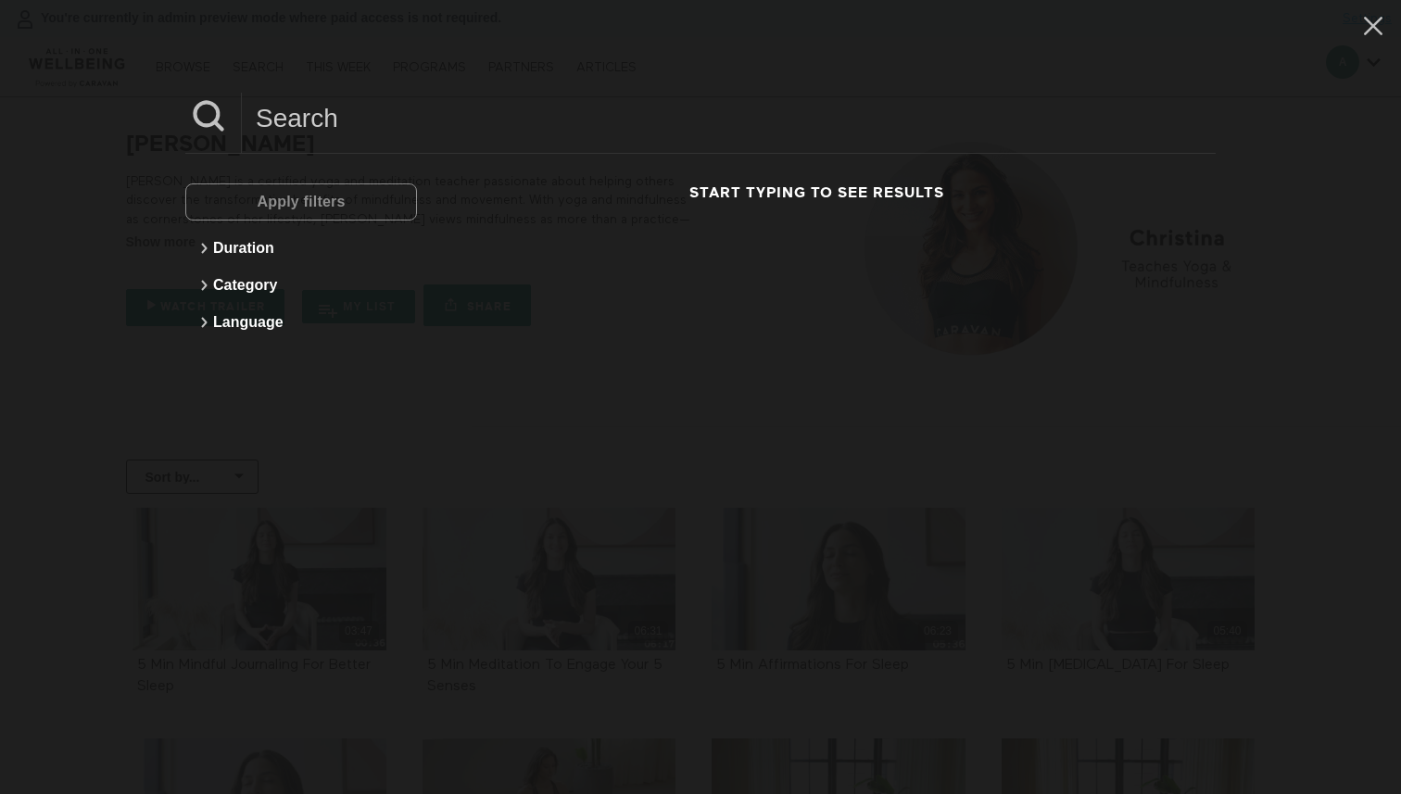
click at [319, 122] on input at bounding box center [729, 118] width 974 height 51
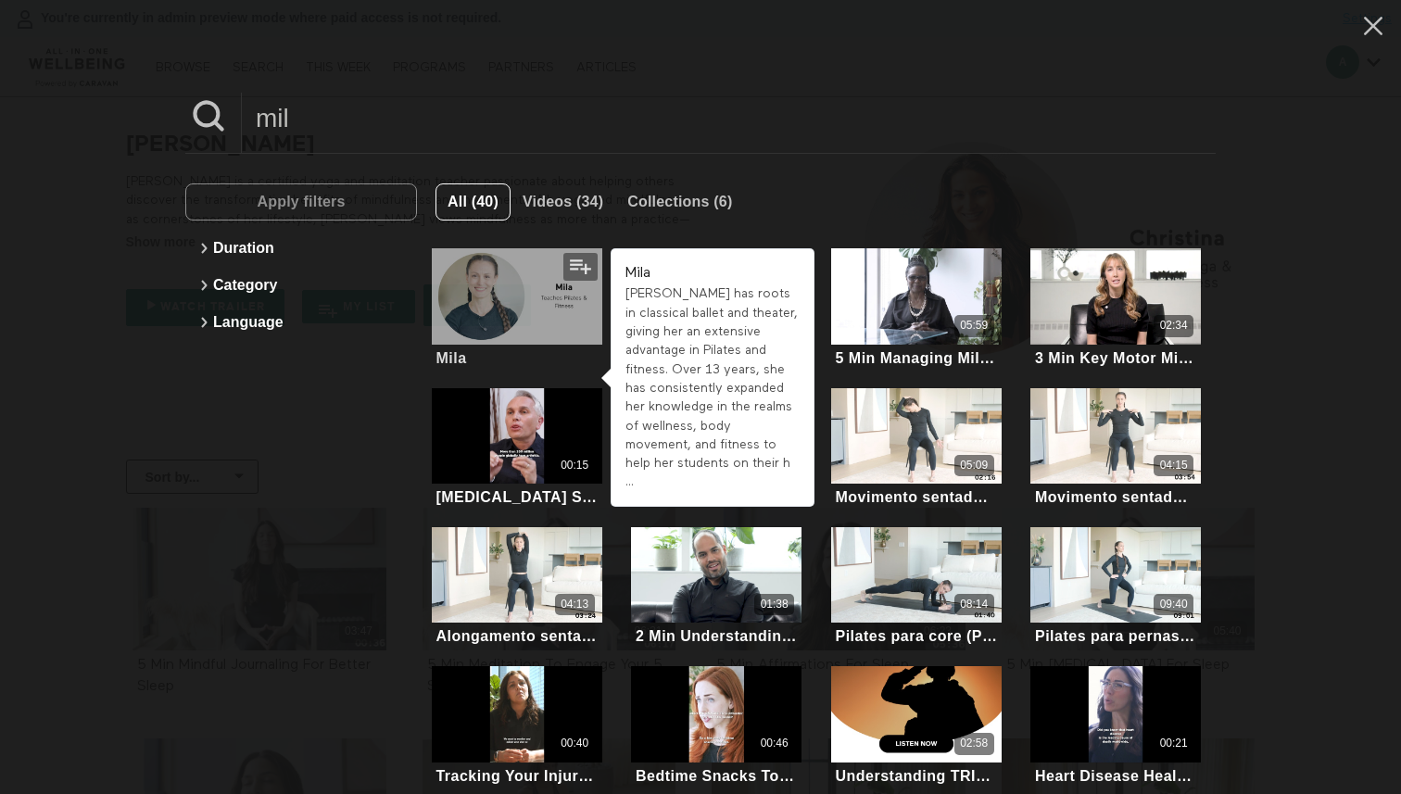
type input "mil"
click at [463, 297] on div at bounding box center [517, 295] width 170 height 95
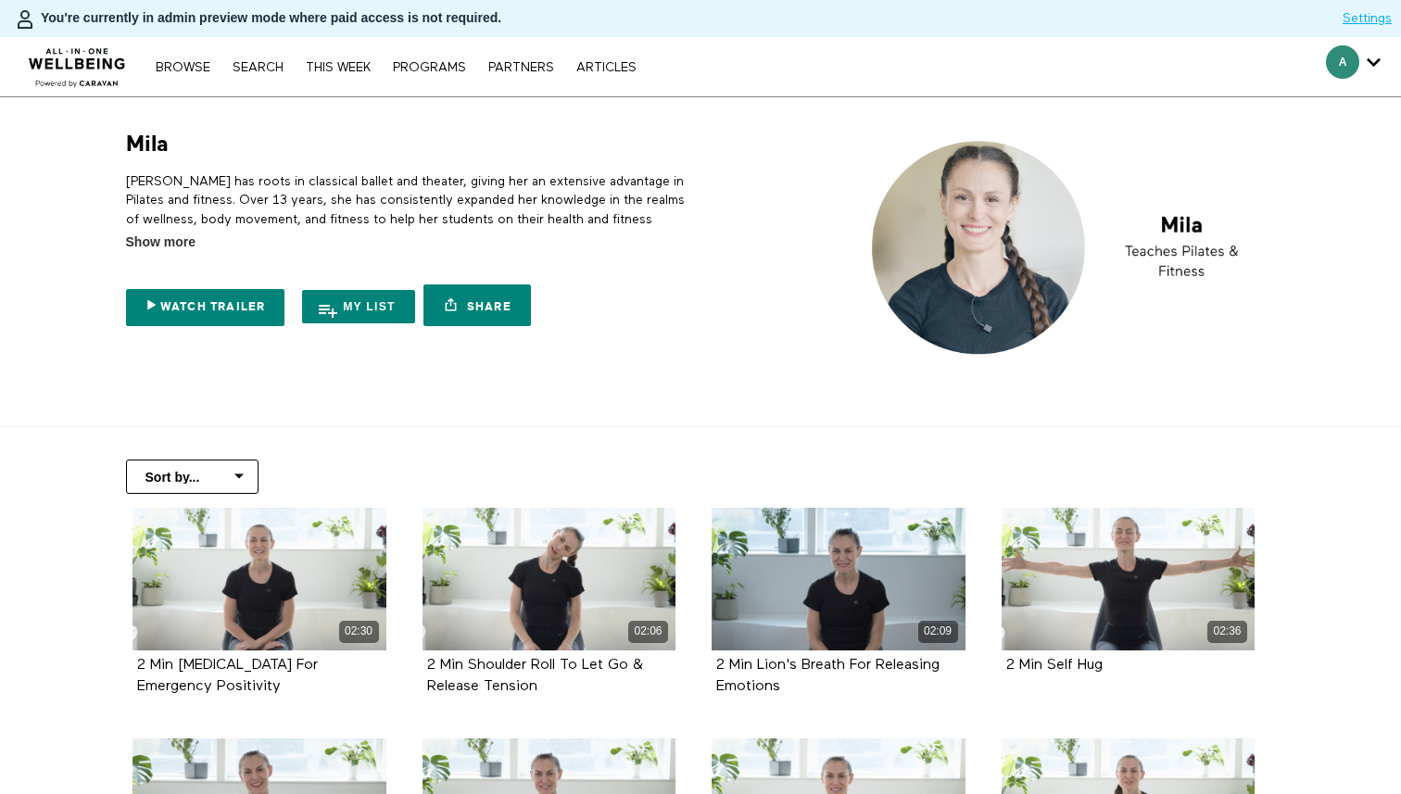
click at [249, 74] on nav "Browse Search THIS WEEK PROGRAMS PARTNERS ARTICLES Account settings Manage Subs…" at bounding box center [395, 66] width 499 height 19
click at [258, 73] on link "Search" at bounding box center [257, 67] width 69 height 13
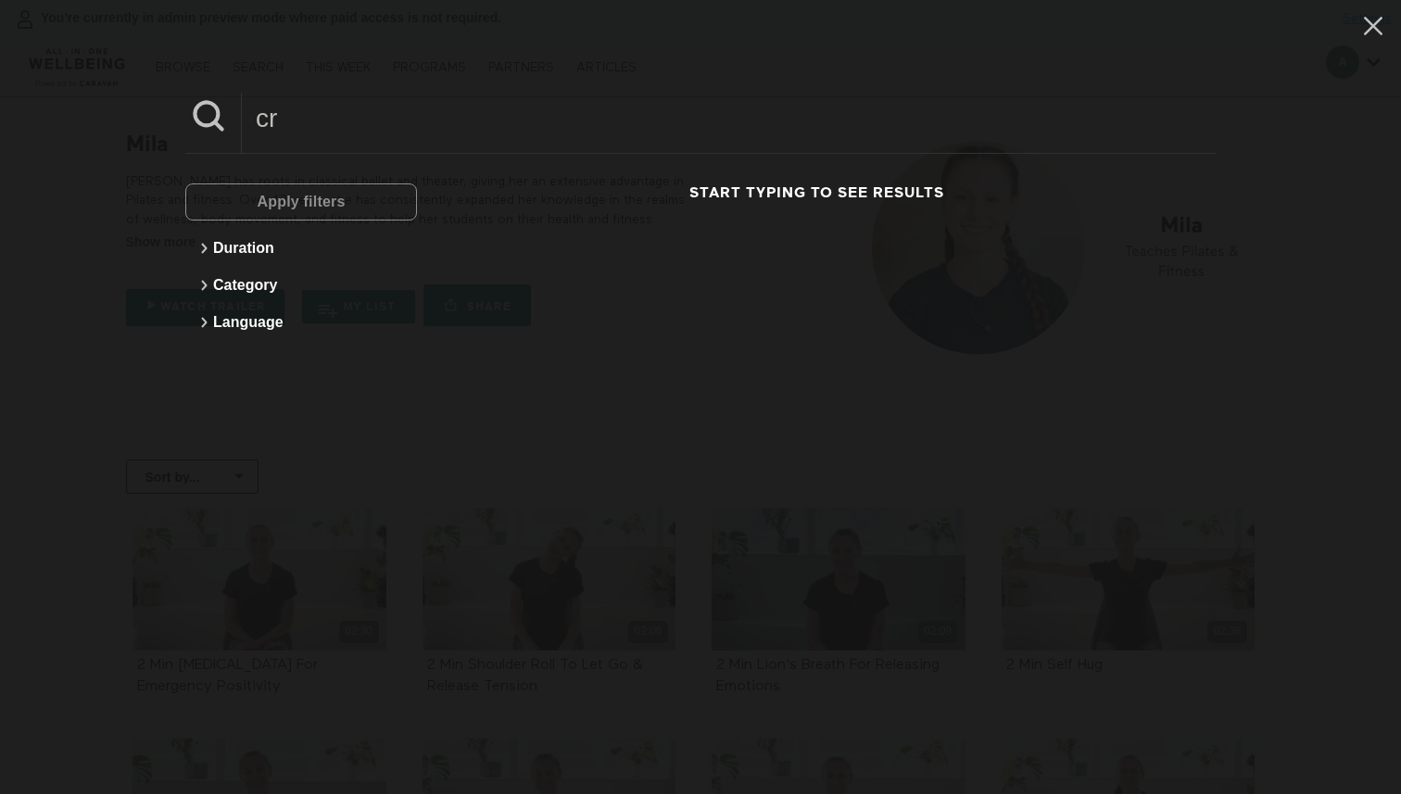
drag, startPoint x: 306, startPoint y: 115, endPoint x: 306, endPoint y: 89, distance: 25.9
click at [306, 89] on div "cr Apply filters Duration Category Language Start typing to see results" at bounding box center [700, 397] width 1401 height 794
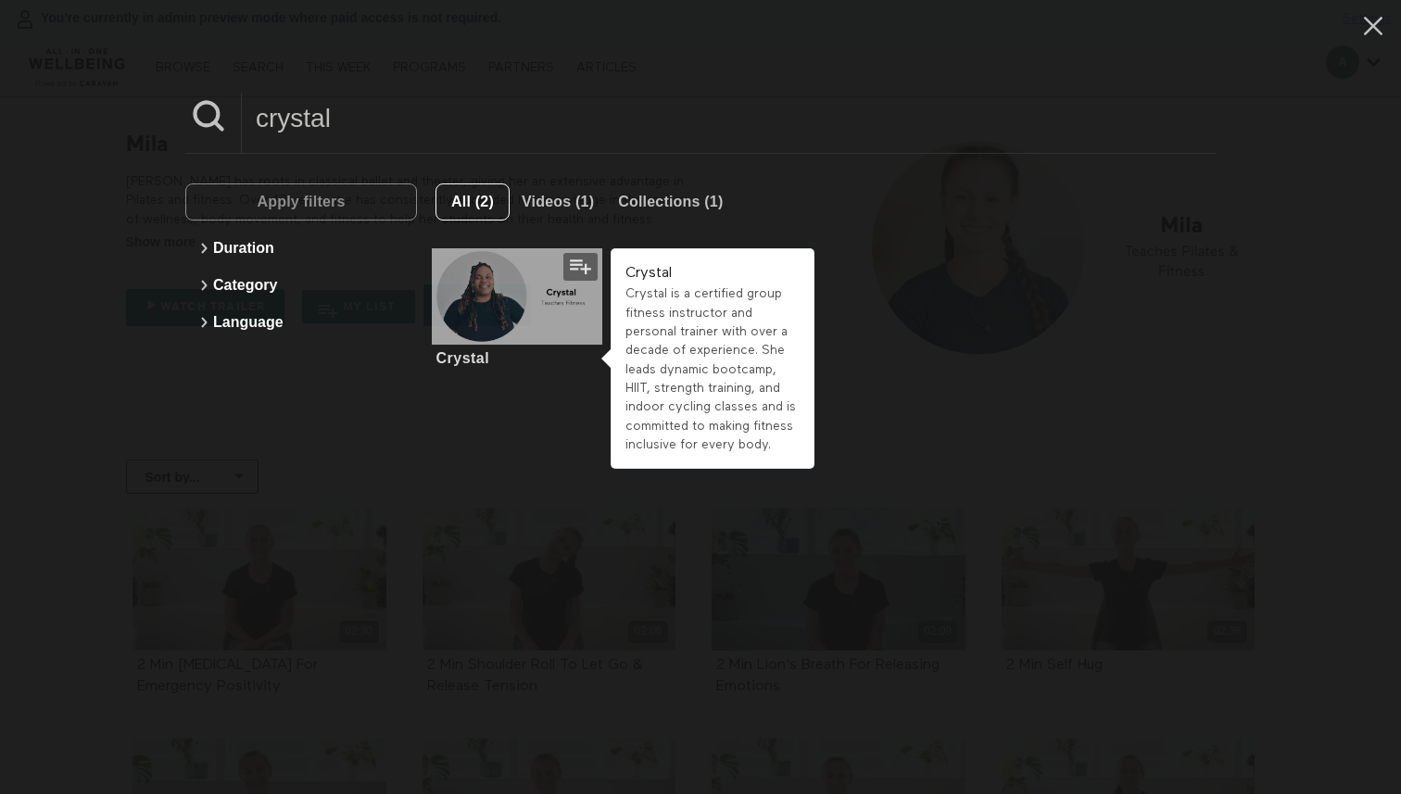
type input "crystal"
click at [502, 277] on div at bounding box center [517, 295] width 170 height 95
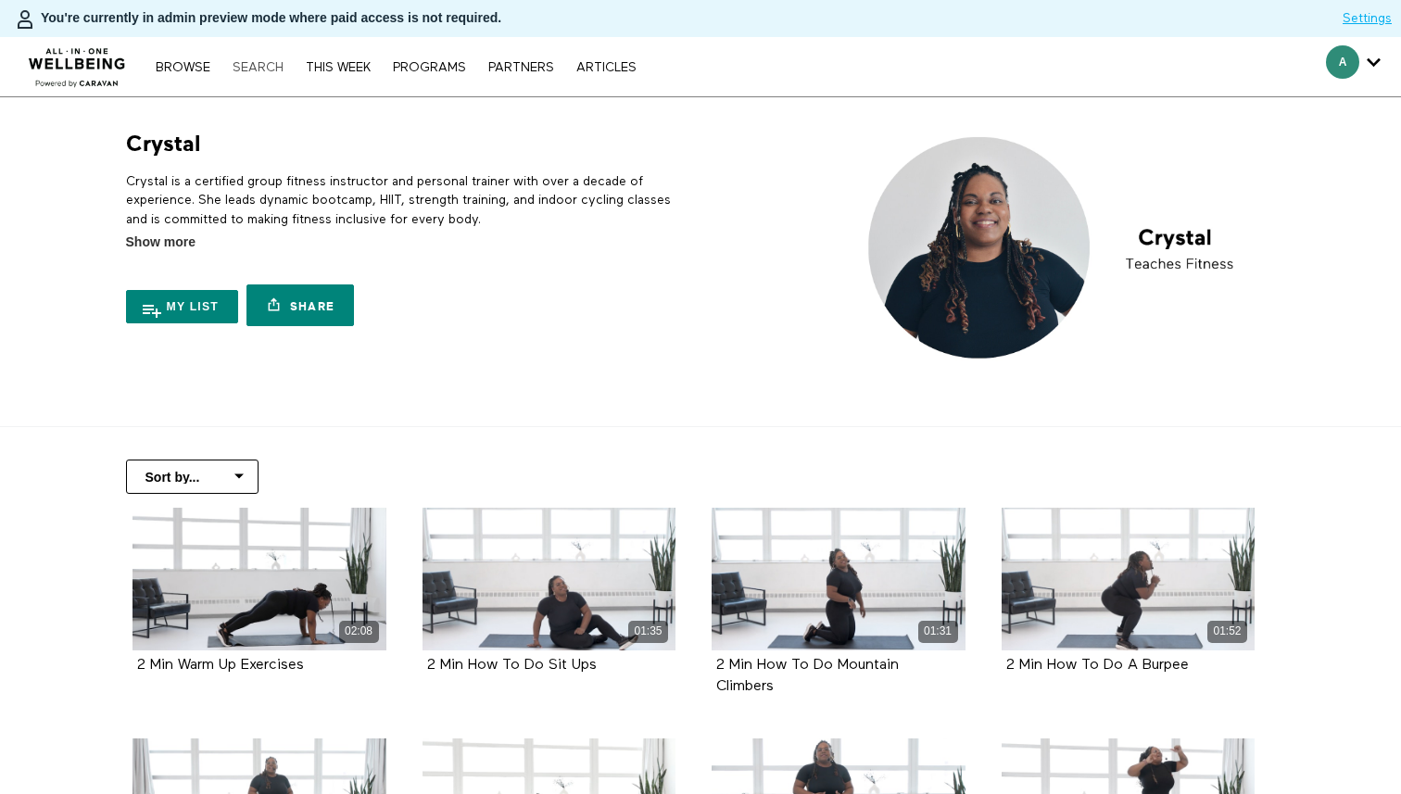
click at [268, 69] on link "Search" at bounding box center [257, 67] width 69 height 13
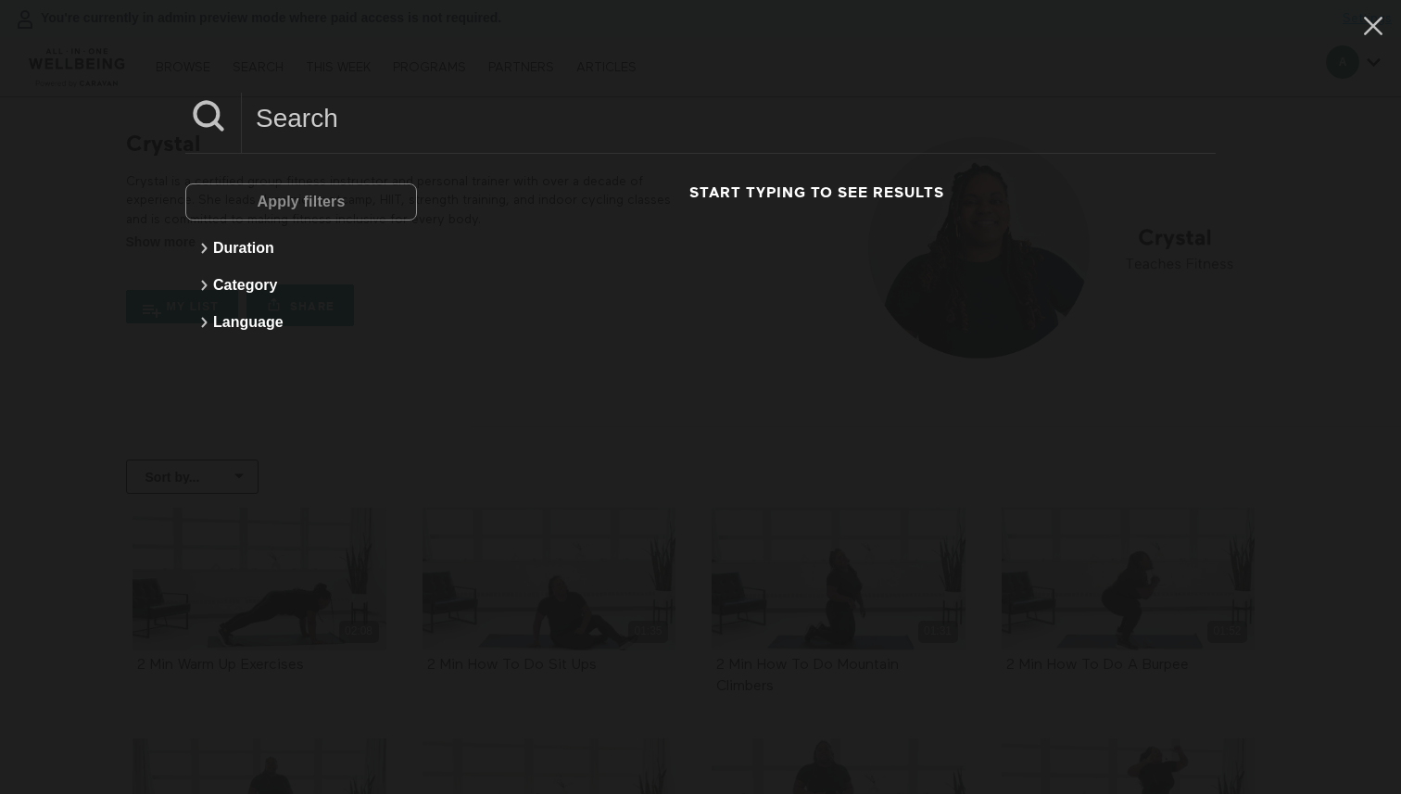
click at [315, 130] on input at bounding box center [729, 118] width 974 height 51
type input "r"
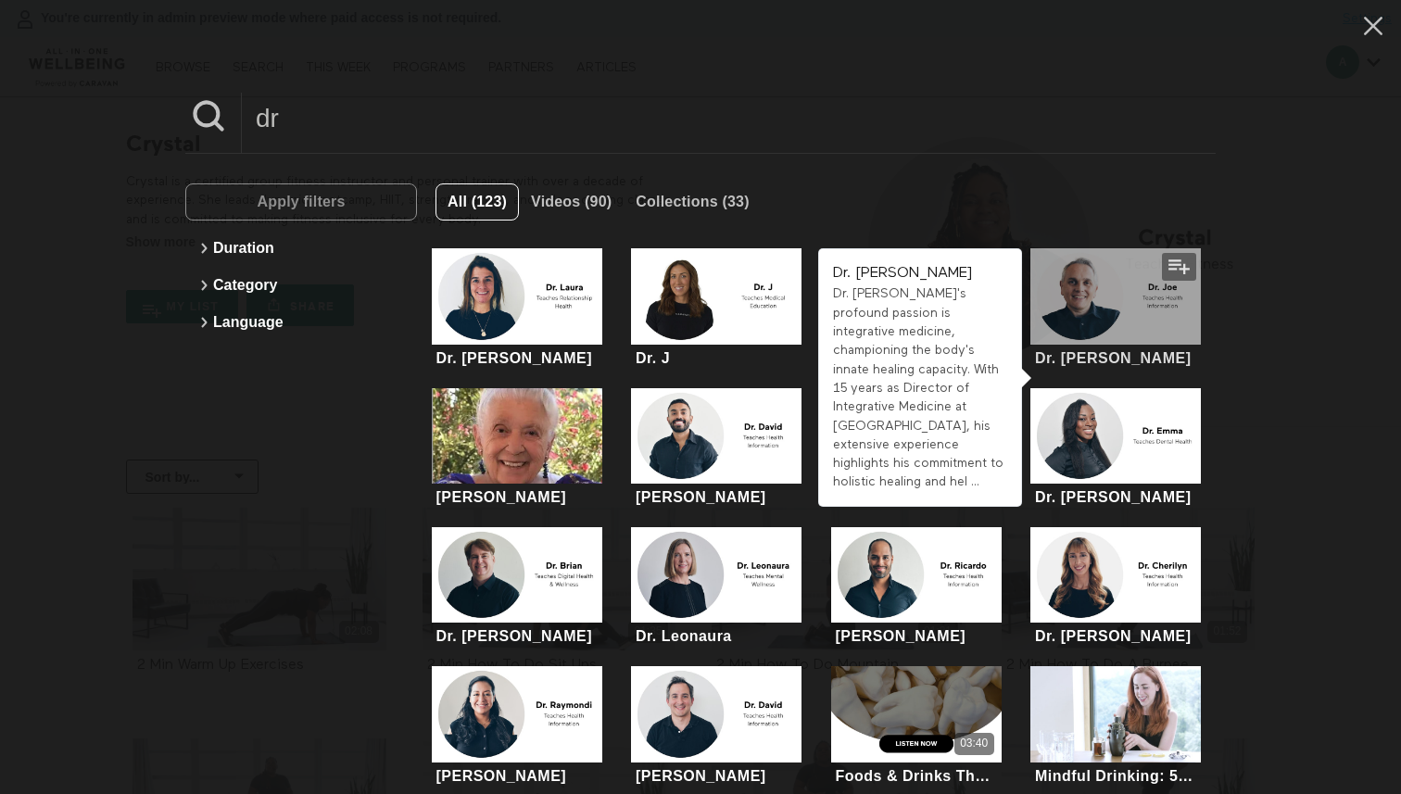
type input "dr"
click at [1151, 293] on div at bounding box center [1115, 295] width 170 height 95
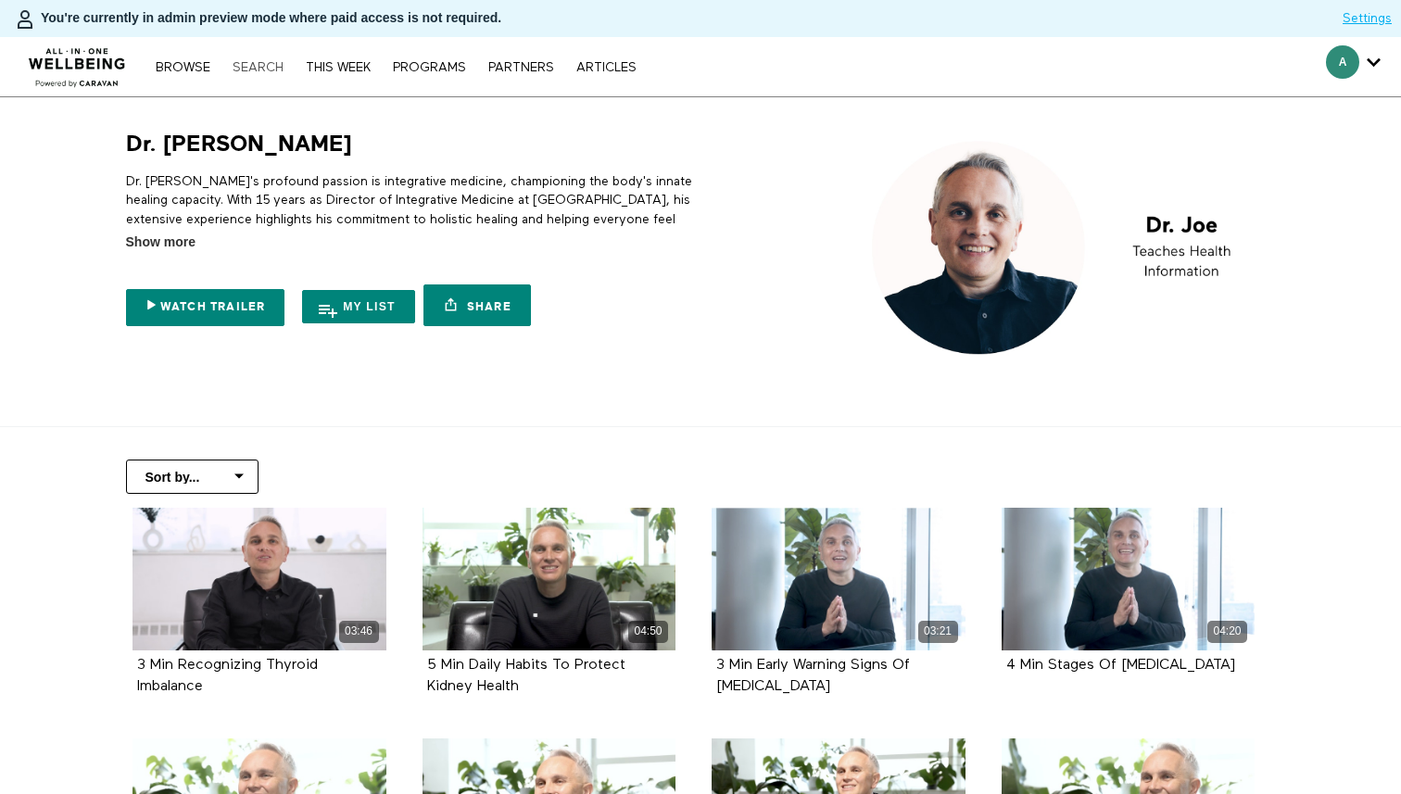
click at [265, 66] on link "Search" at bounding box center [257, 67] width 69 height 13
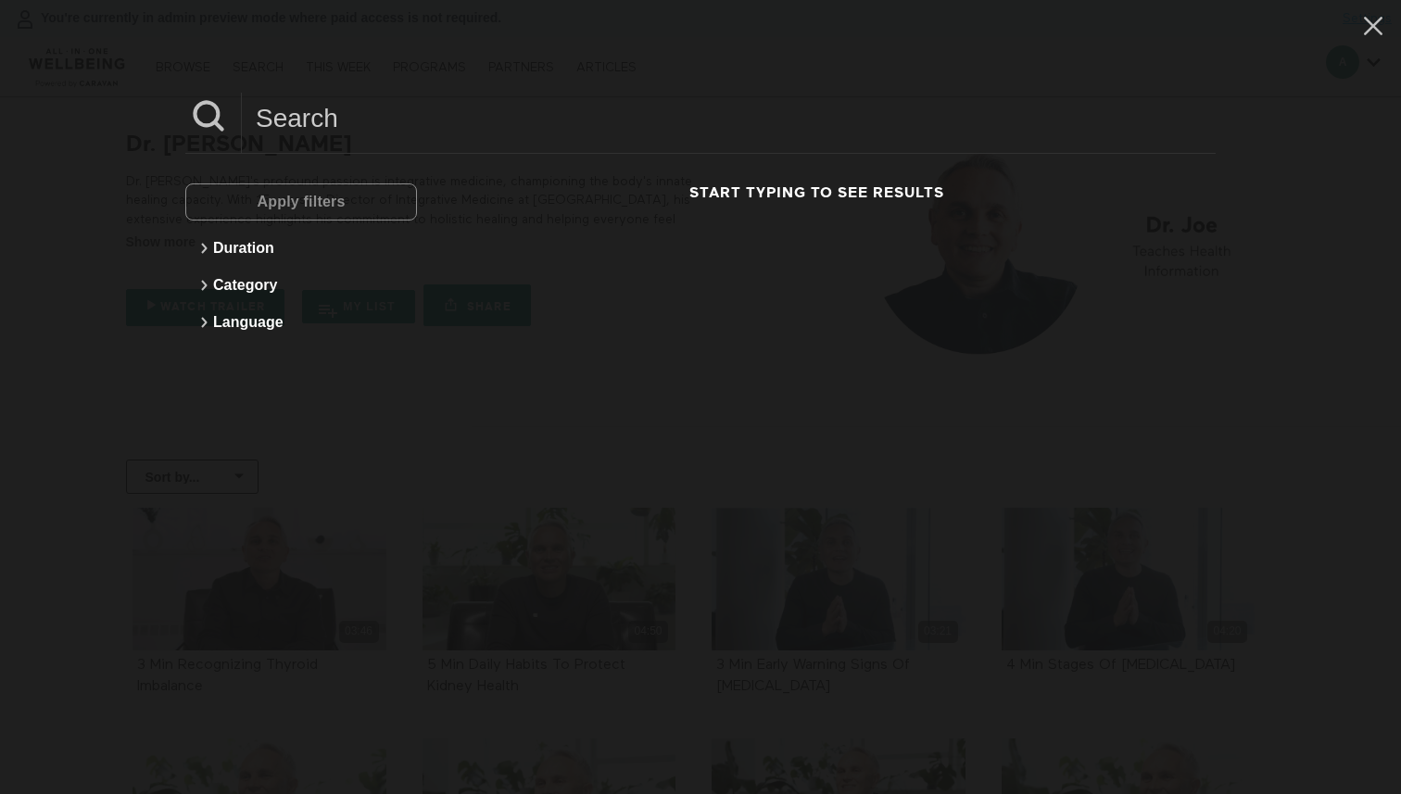
click at [295, 101] on input at bounding box center [729, 118] width 974 height 51
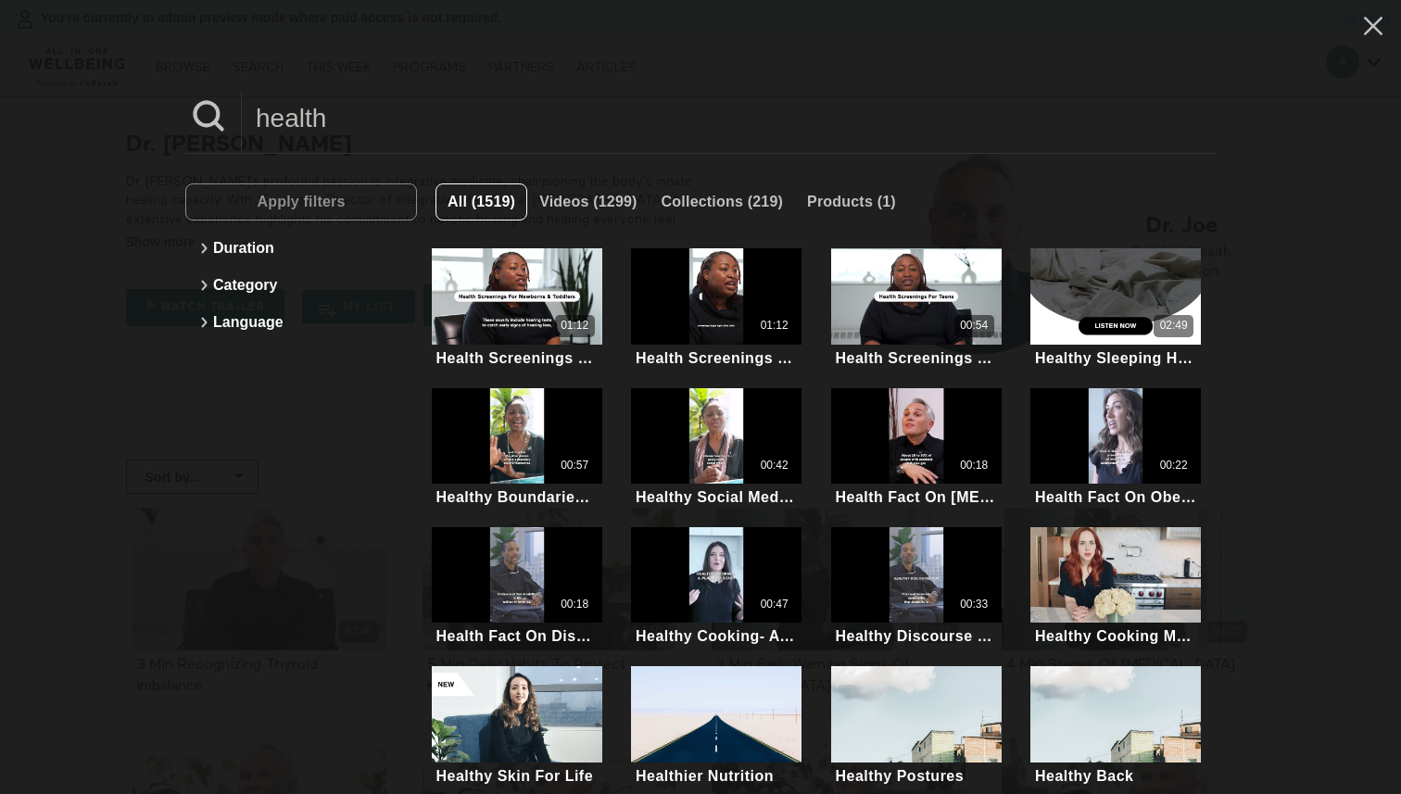
type input "health"
click at [272, 613] on div "Apply filters Duration Category Language" at bounding box center [301, 577] width 232 height 789
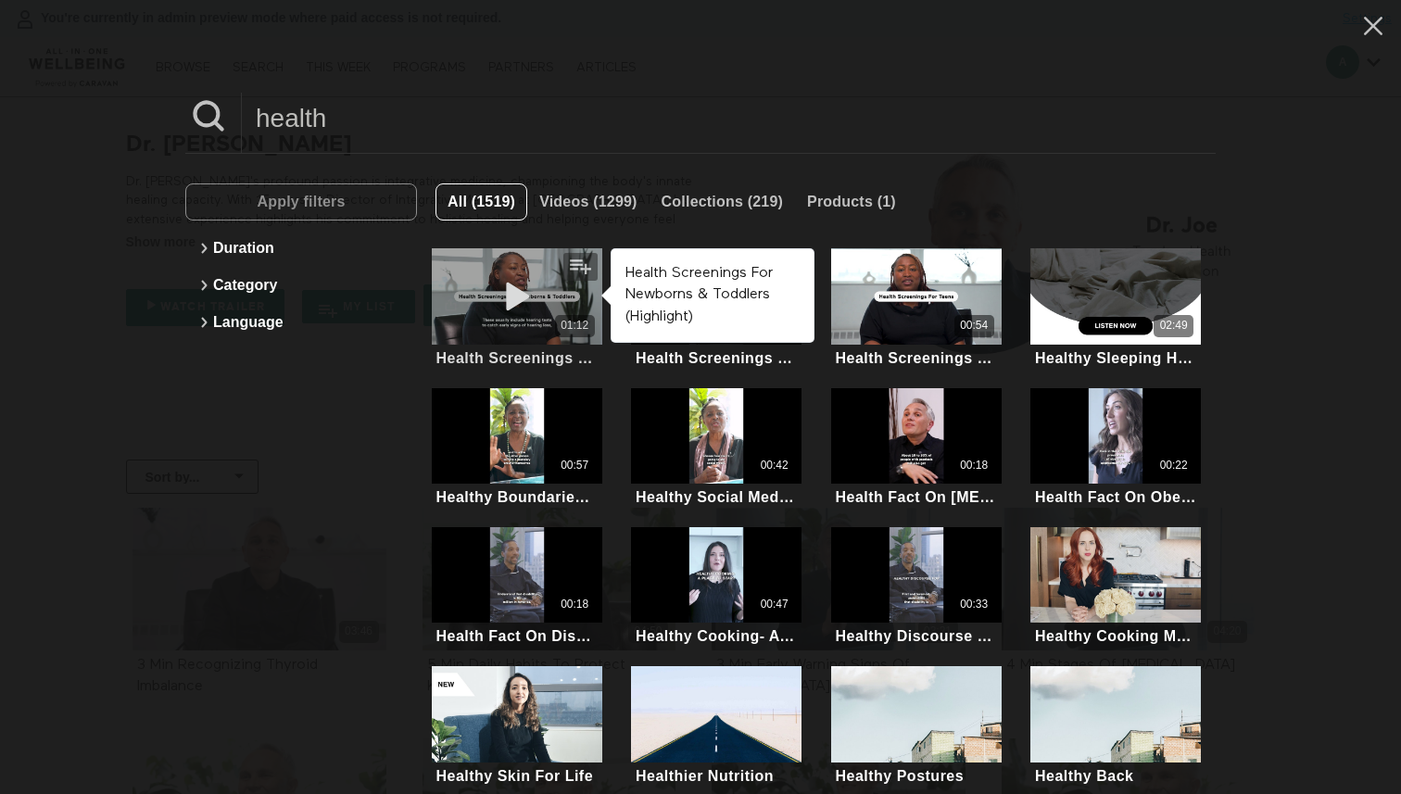
click at [532, 269] on div "01:12" at bounding box center [517, 295] width 170 height 95
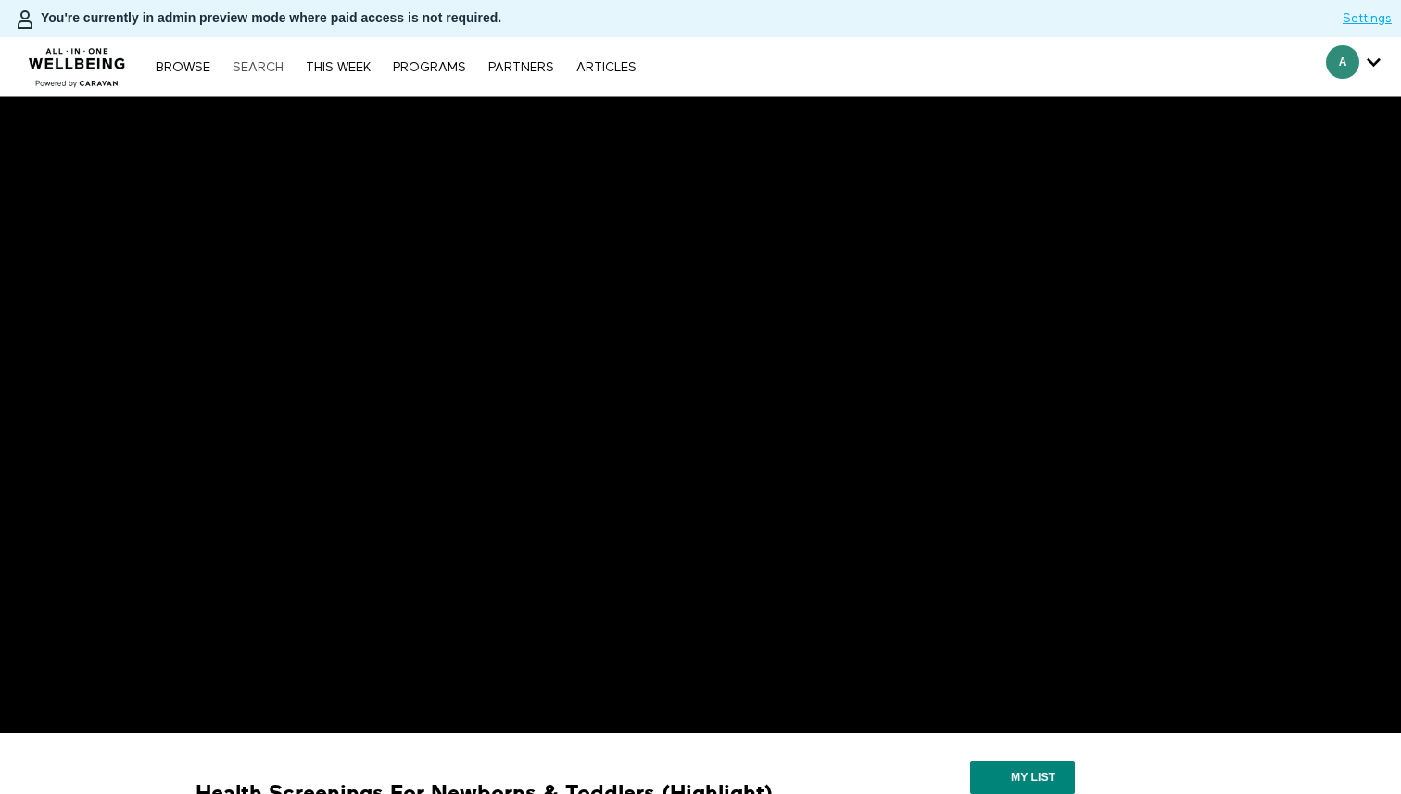
click at [244, 66] on link "Search" at bounding box center [257, 67] width 69 height 13
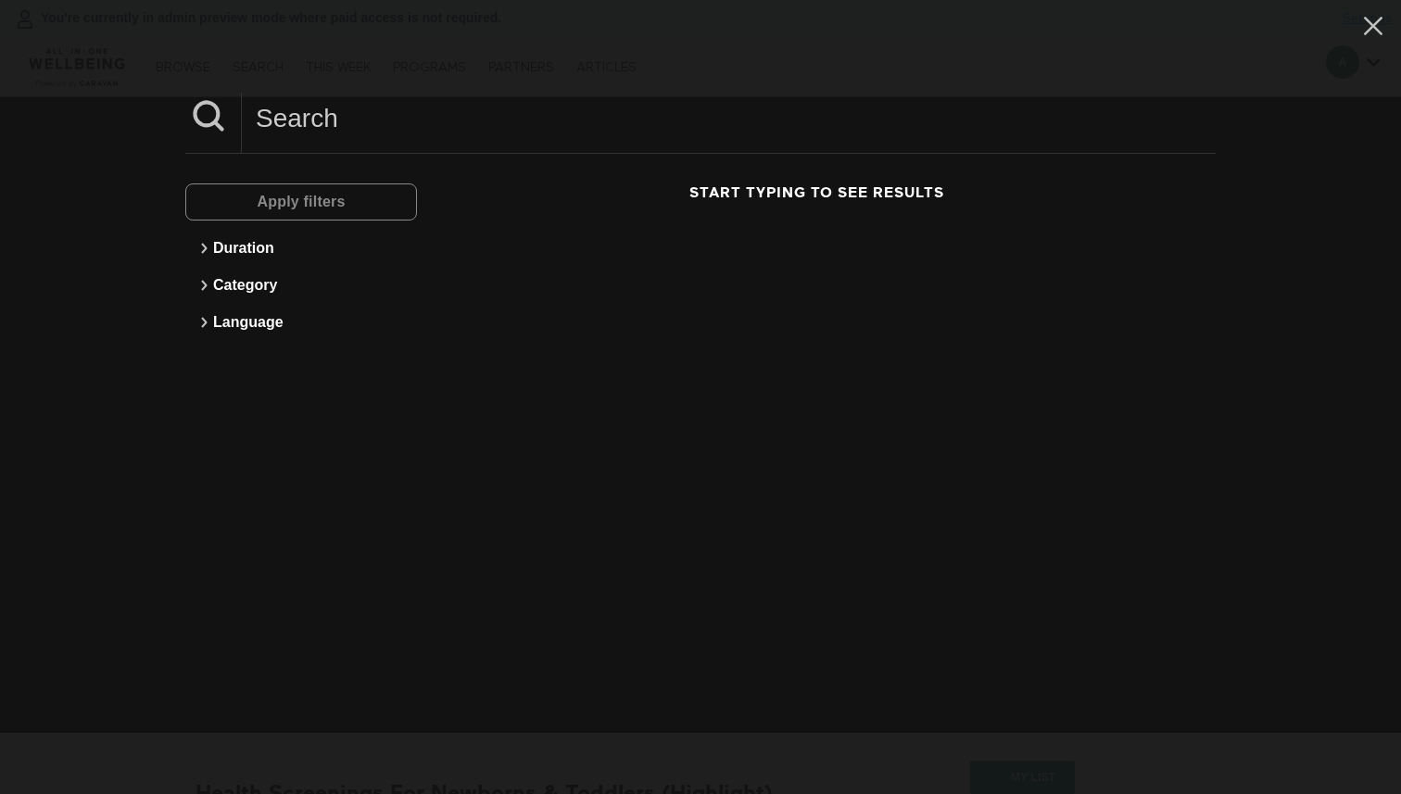
click at [355, 112] on input at bounding box center [729, 118] width 974 height 51
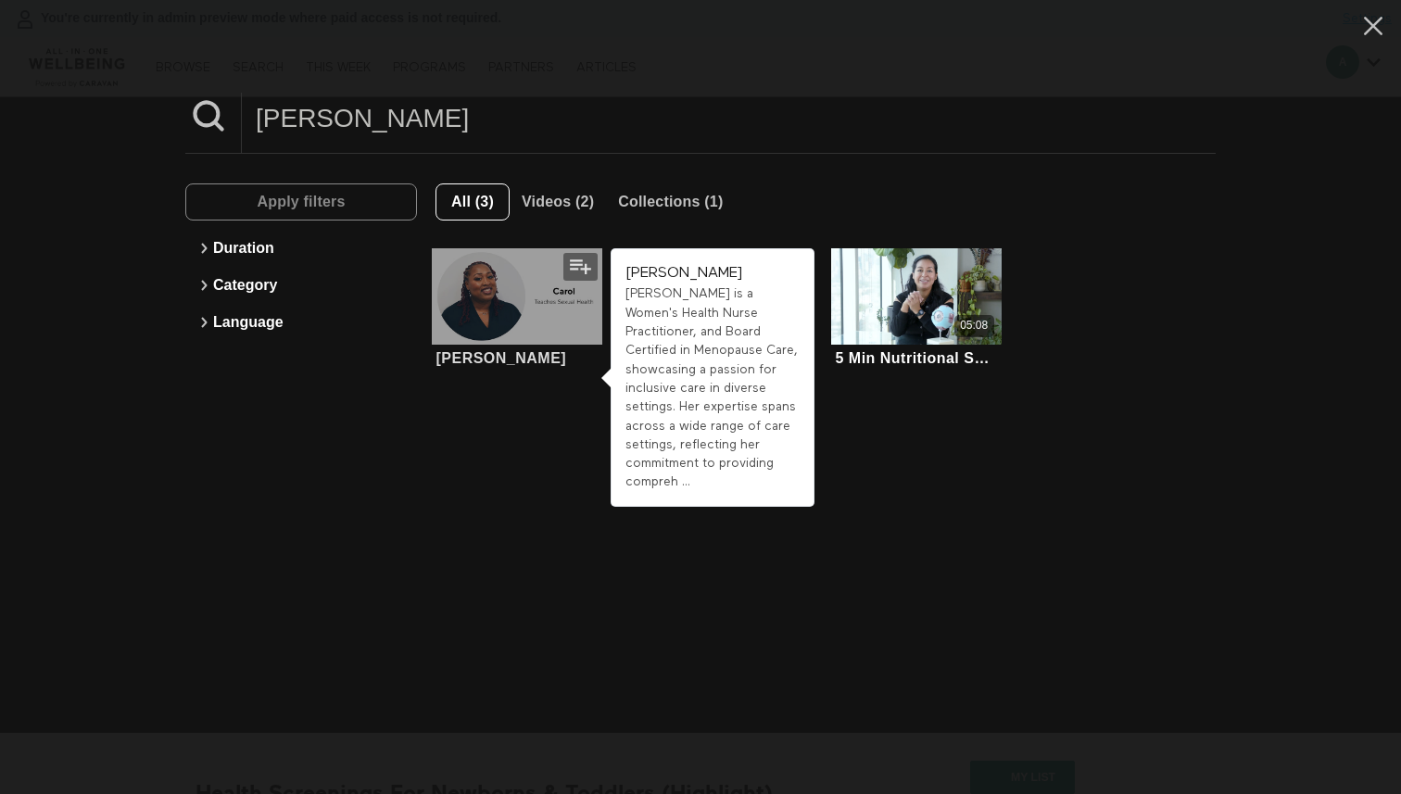
type input "carol"
click at [507, 309] on div at bounding box center [517, 295] width 170 height 95
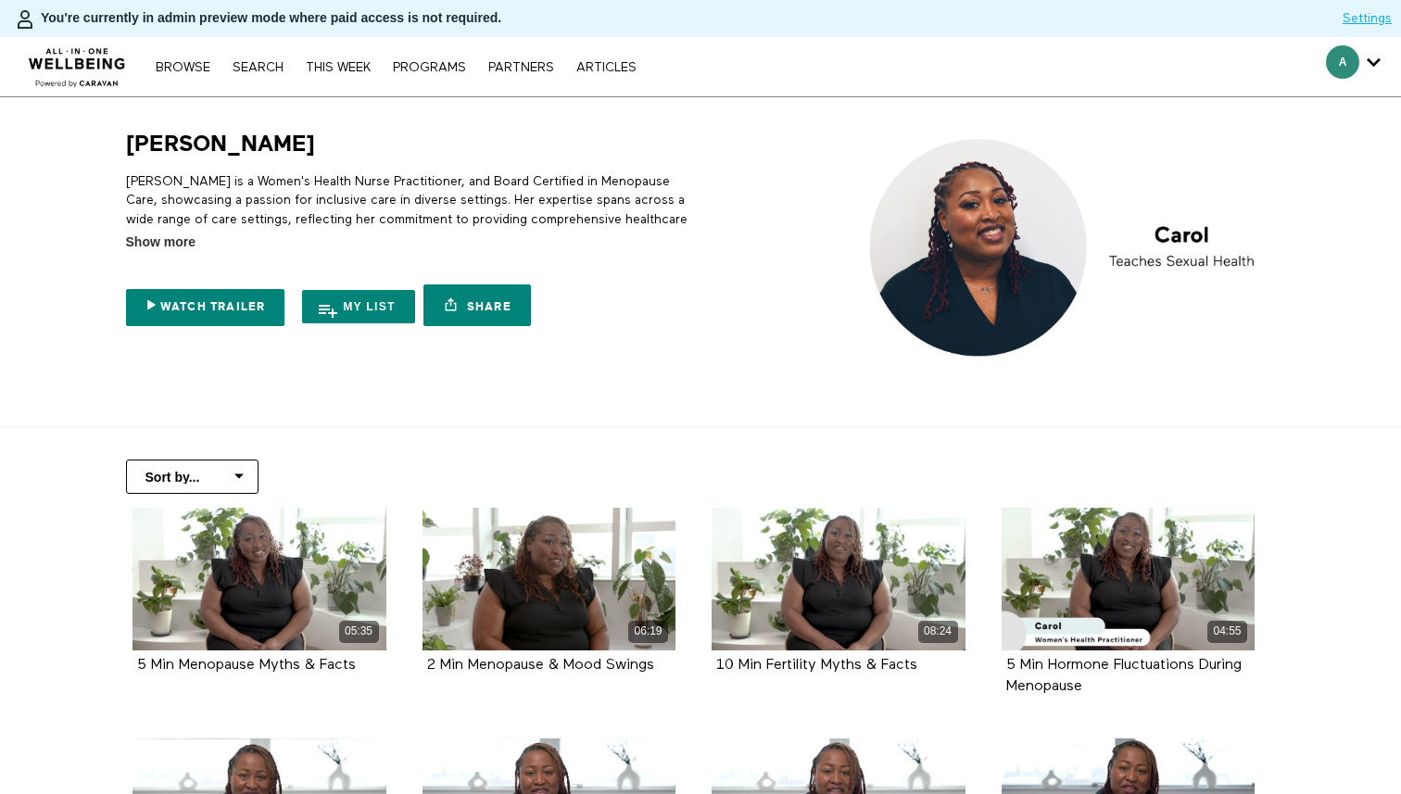
click at [242, 44] on div "Browse Search THIS WEEK PROGRAMS PARTNERS ARTICLES Account settings Manage Subs…" at bounding box center [482, 66] width 964 height 59
click at [262, 61] on link "Search" at bounding box center [257, 67] width 69 height 13
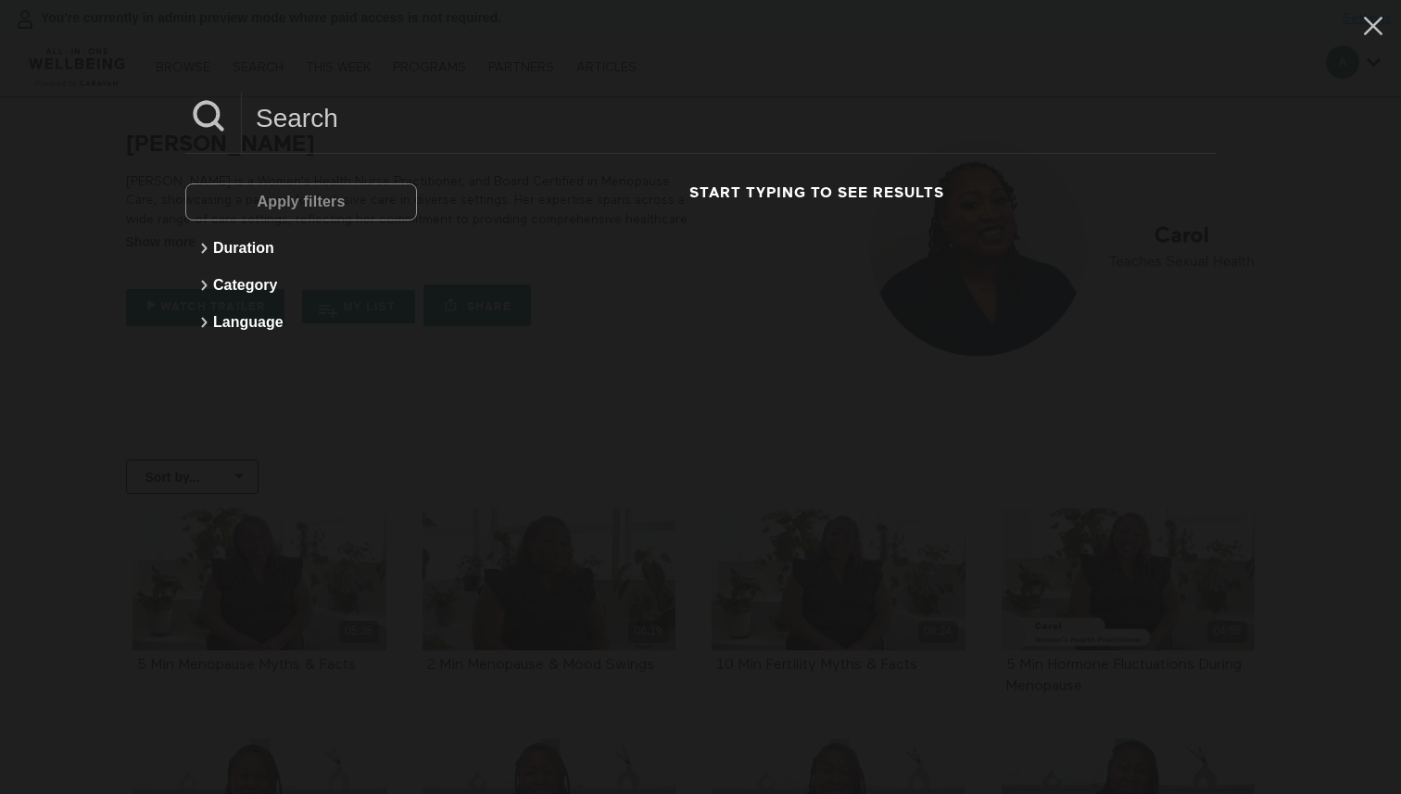
click at [412, 115] on input at bounding box center [729, 118] width 974 height 51
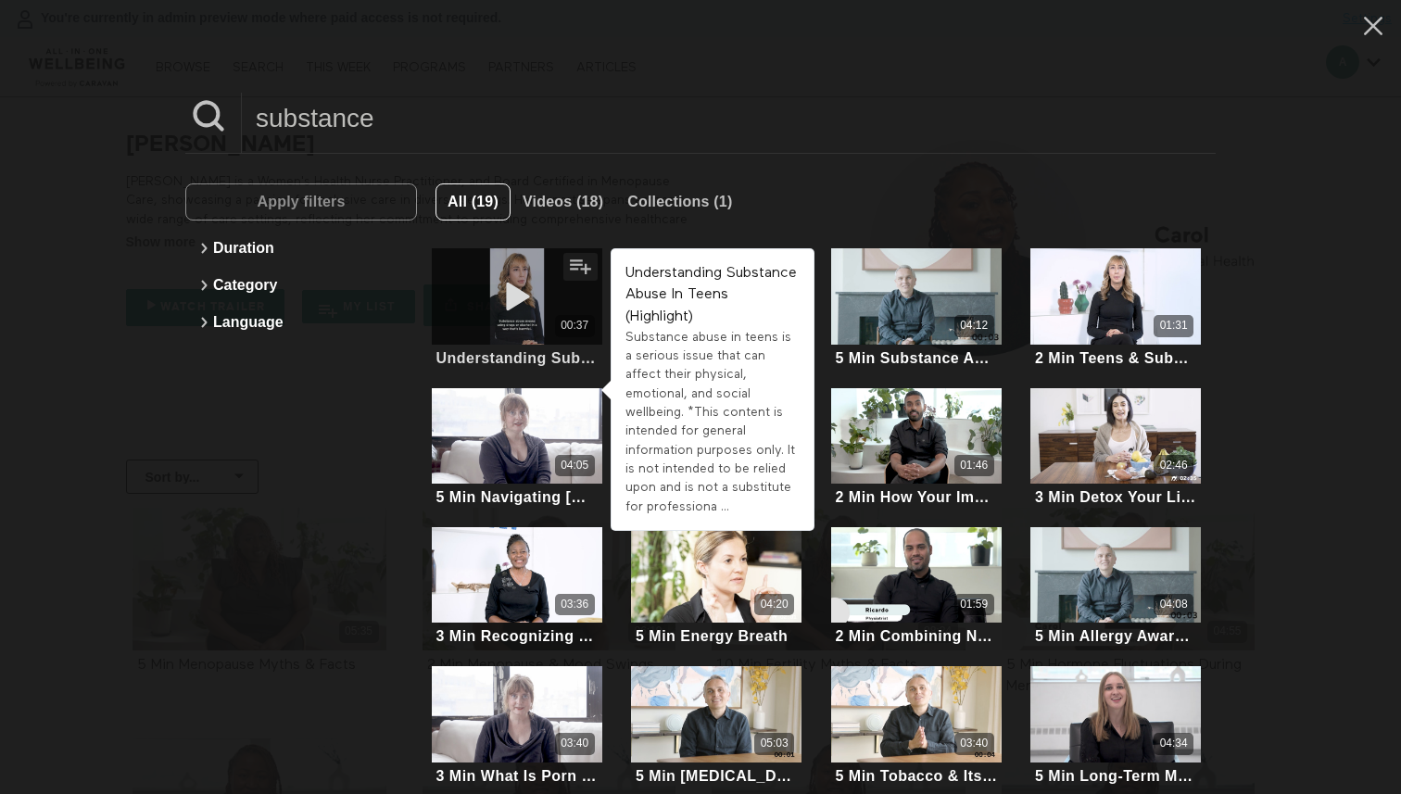
type input "substance"
click at [556, 293] on div "00:37" at bounding box center [517, 295] width 170 height 95
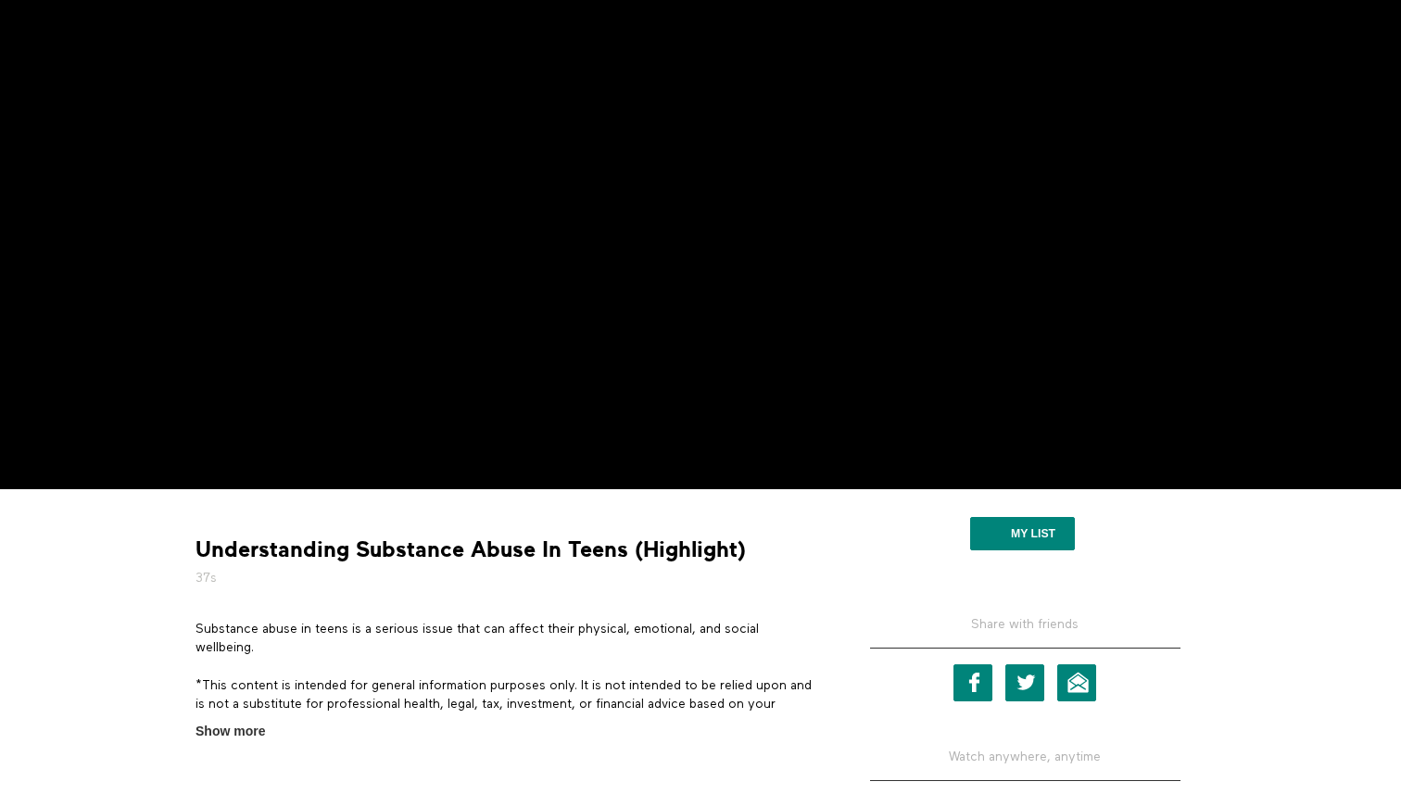
scroll to position [254, 0]
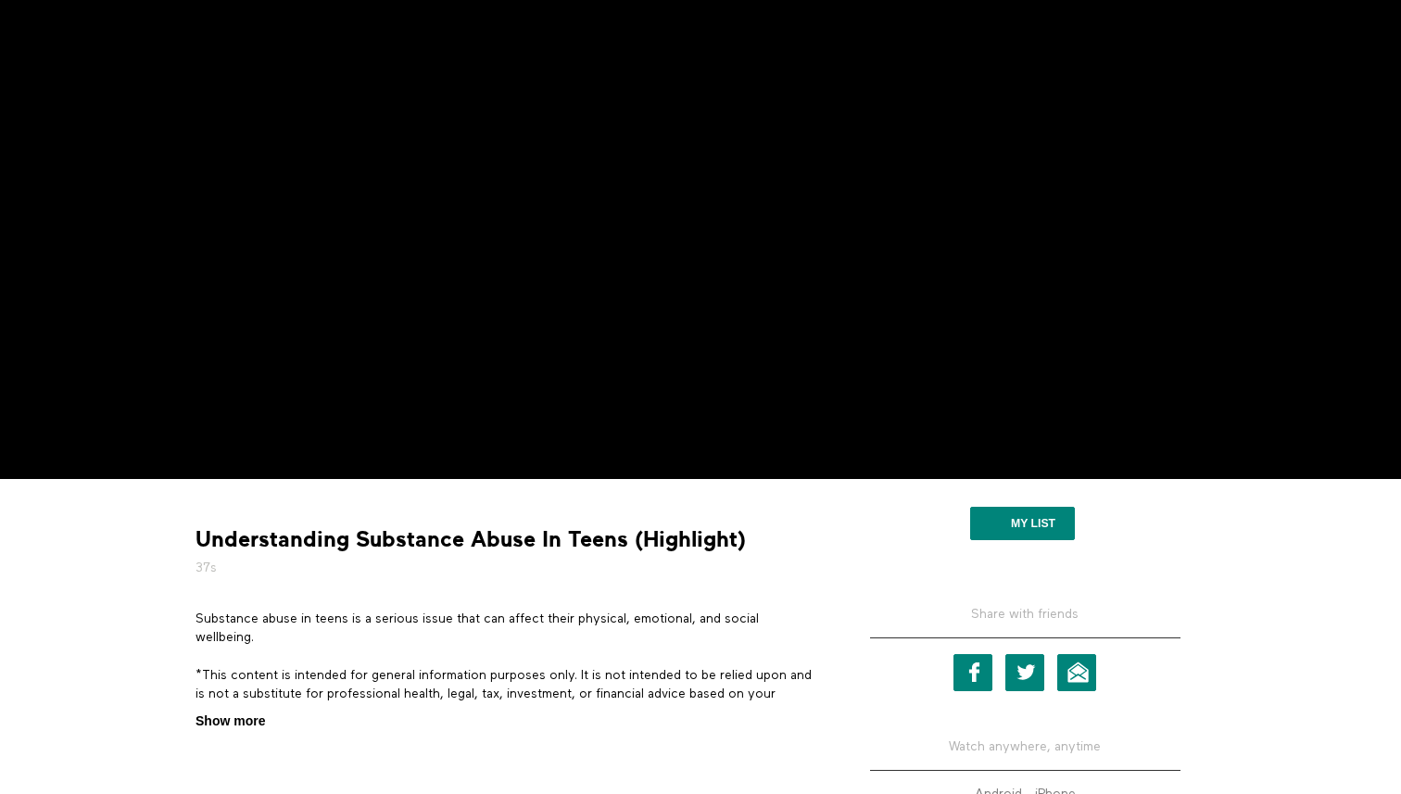
click at [236, 722] on span "Show more" at bounding box center [230, 721] width 69 height 19
click at [0, 0] on input "Show more Show less" at bounding box center [0, 0] width 0 height 0
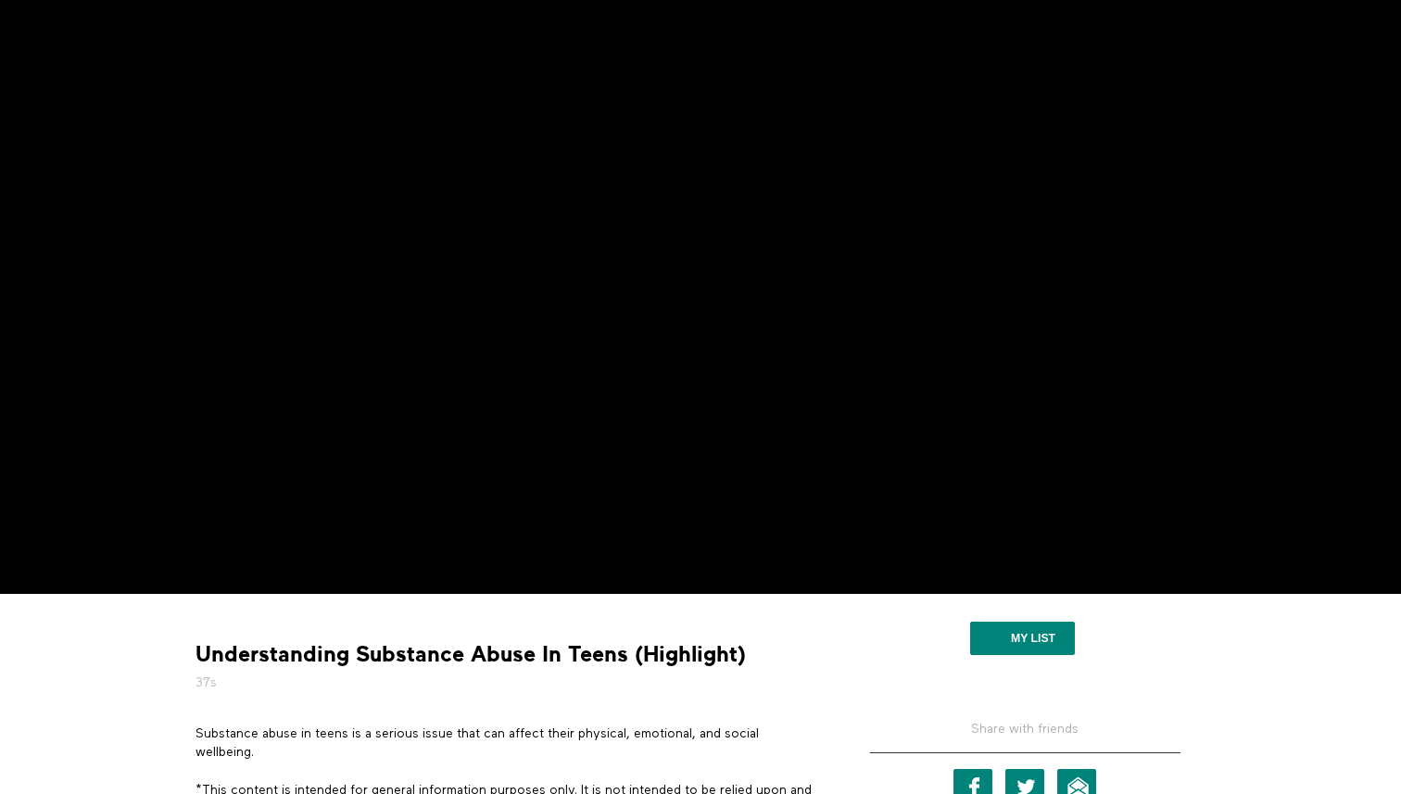
scroll to position [0, 0]
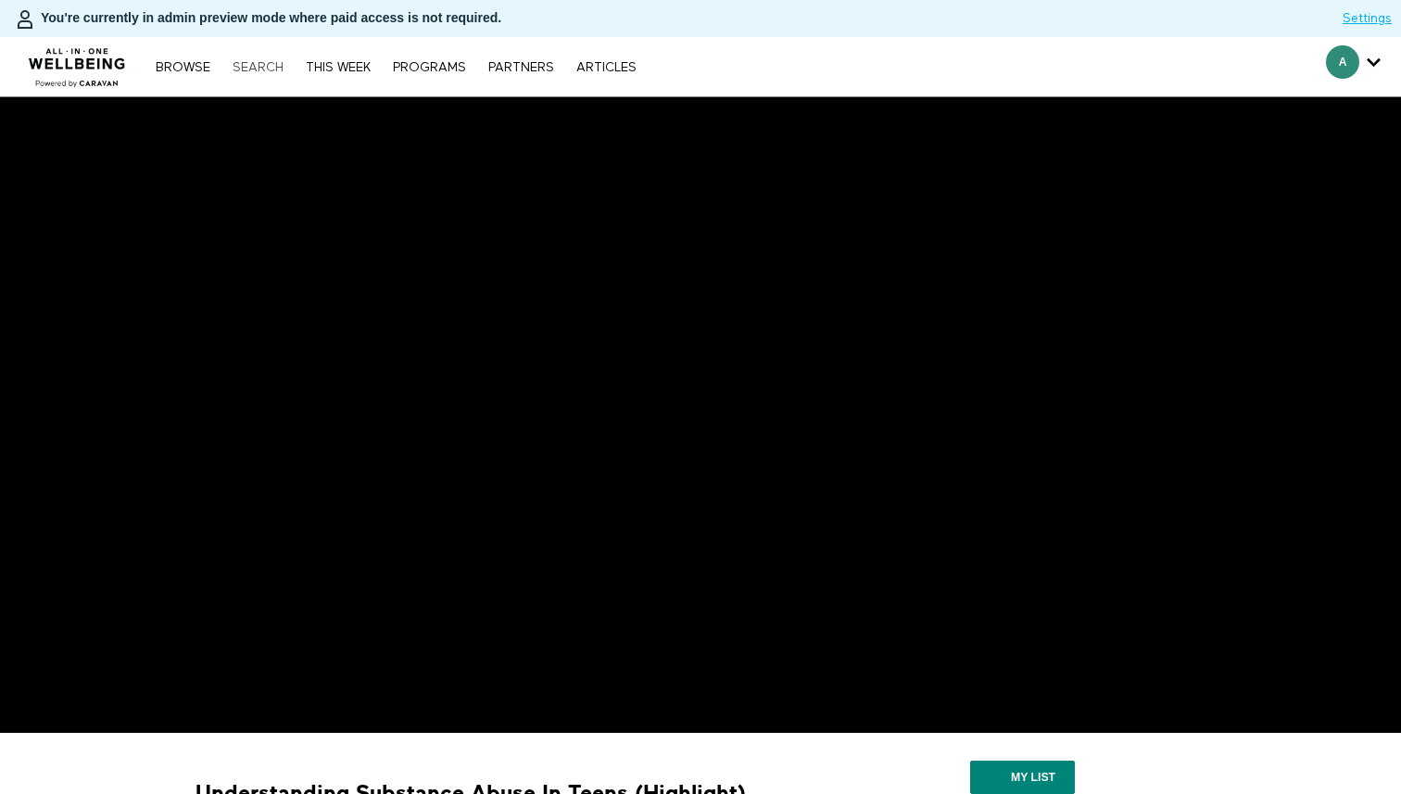
click at [265, 72] on link "Search" at bounding box center [257, 67] width 69 height 13
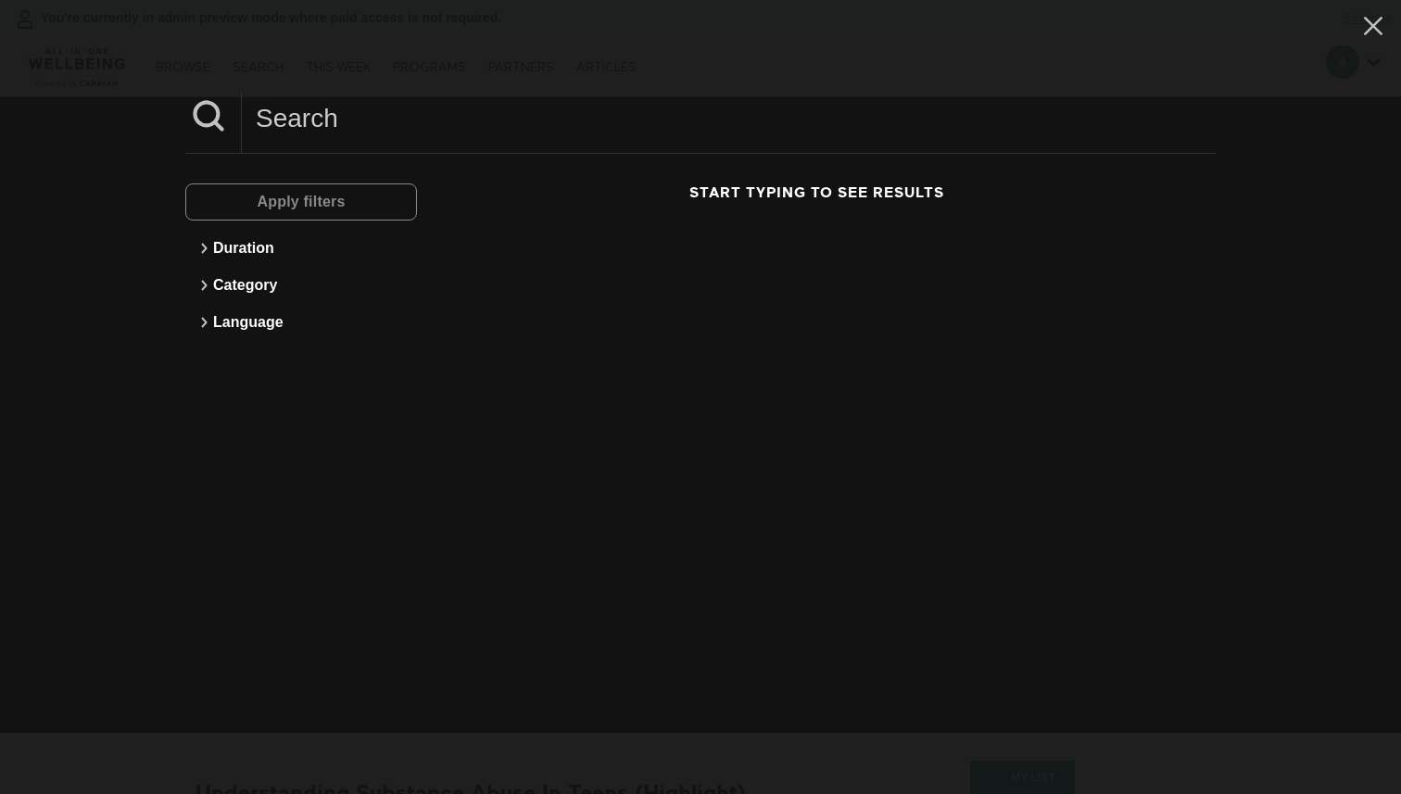
click at [286, 105] on input at bounding box center [729, 118] width 974 height 51
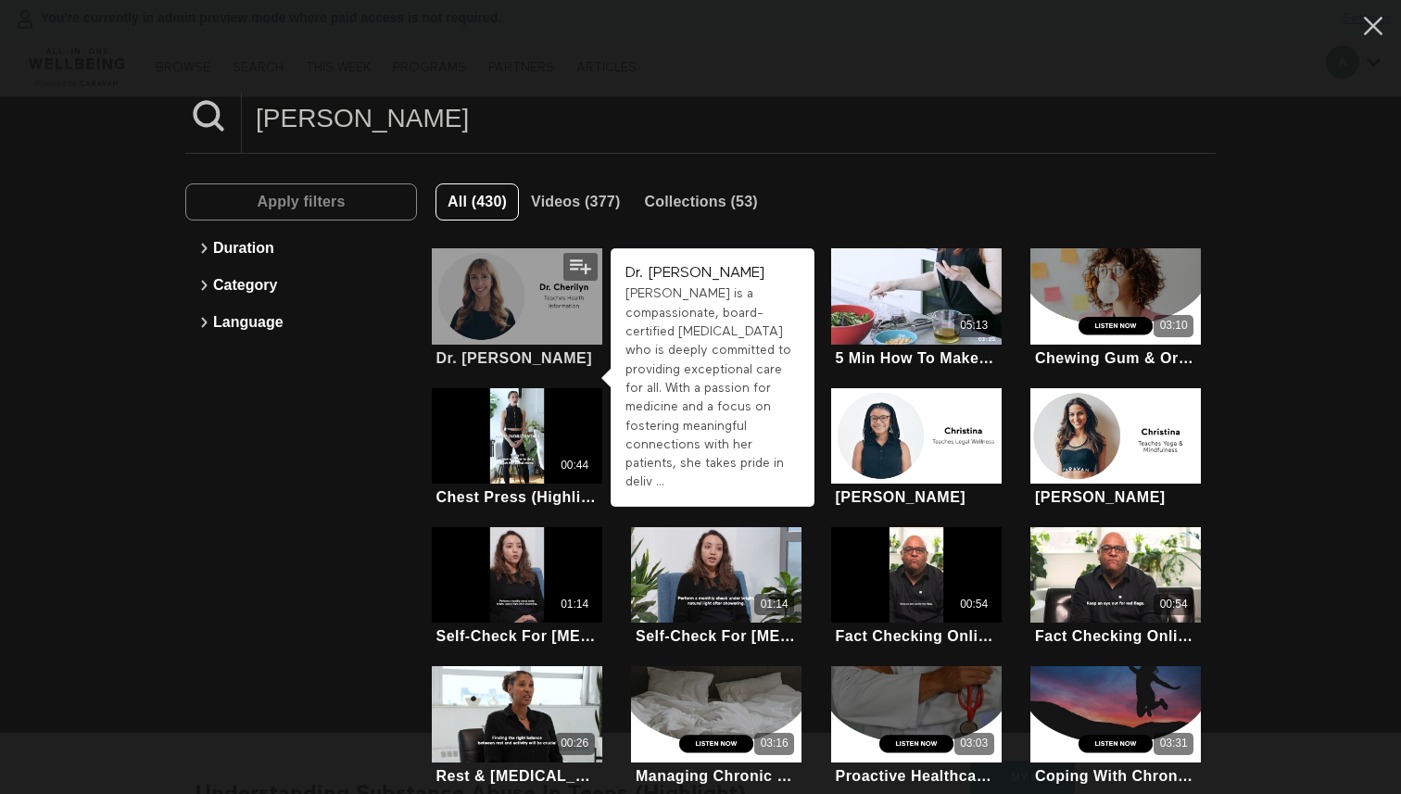
type input "cher"
click at [478, 336] on div at bounding box center [517, 295] width 170 height 95
